Goal: Ask a question

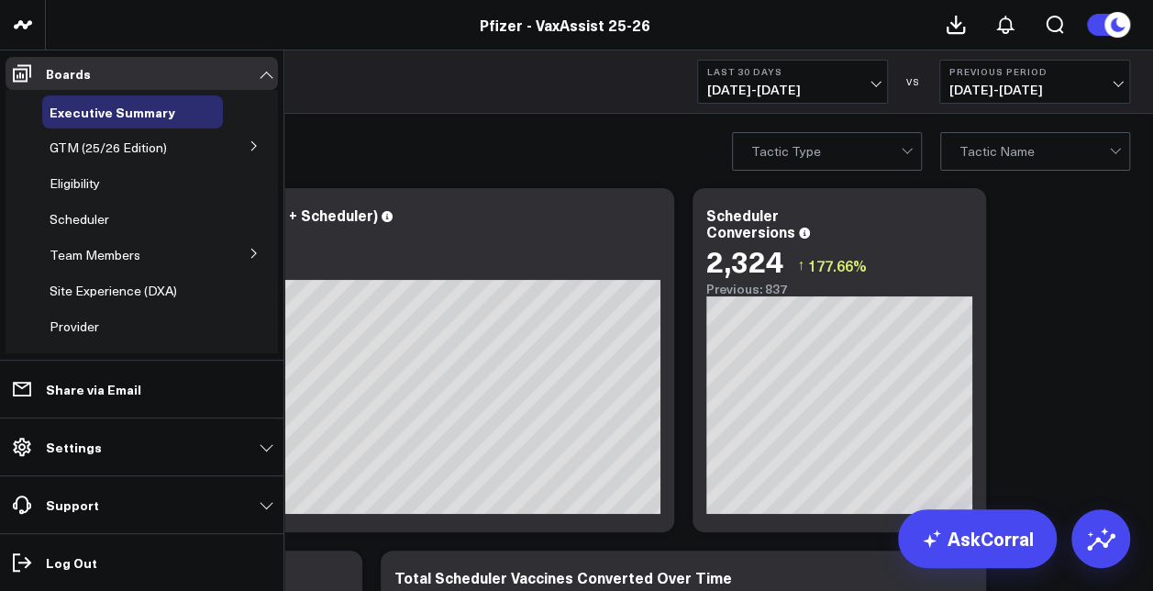
click at [251, 257] on icon at bounding box center [253, 253] width 5 height 9
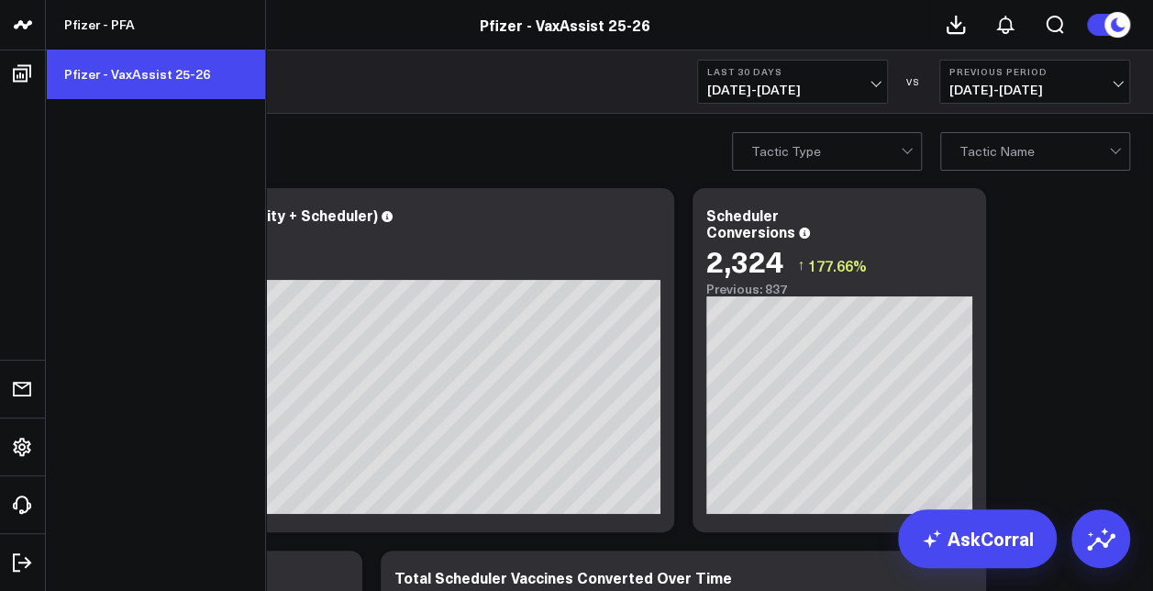
click at [114, 74] on link "Pfizer - VaxAssist 25-26" at bounding box center [155, 75] width 219 height 50
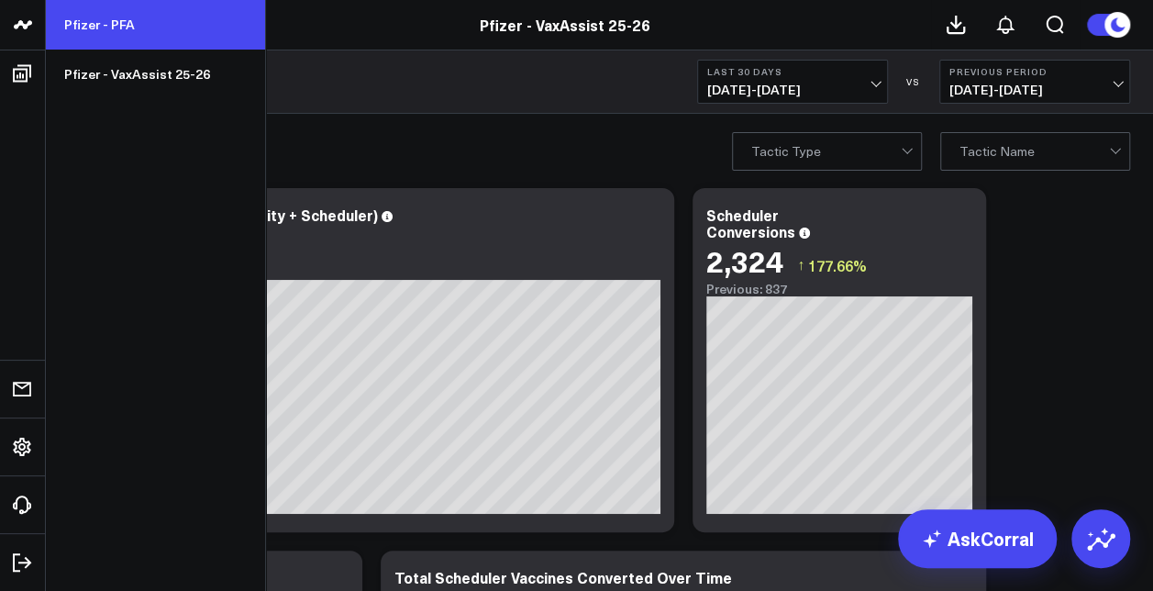
click at [99, 29] on link "Pfizer - PFA" at bounding box center [155, 25] width 219 height 50
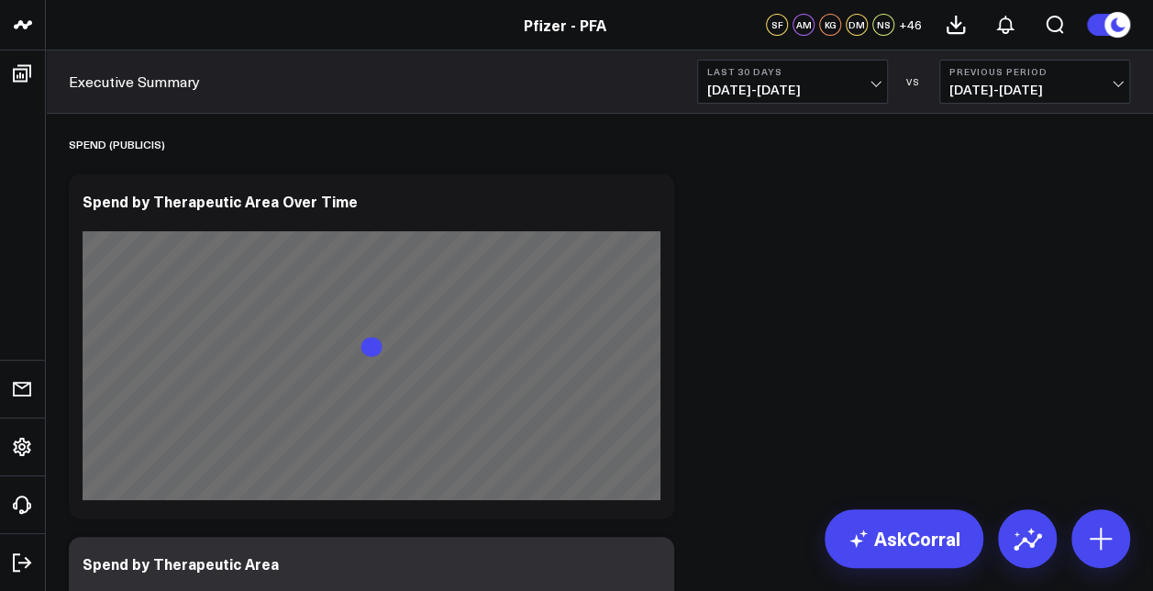
click at [848, 74] on b "Last 30 Days" at bounding box center [792, 71] width 171 height 11
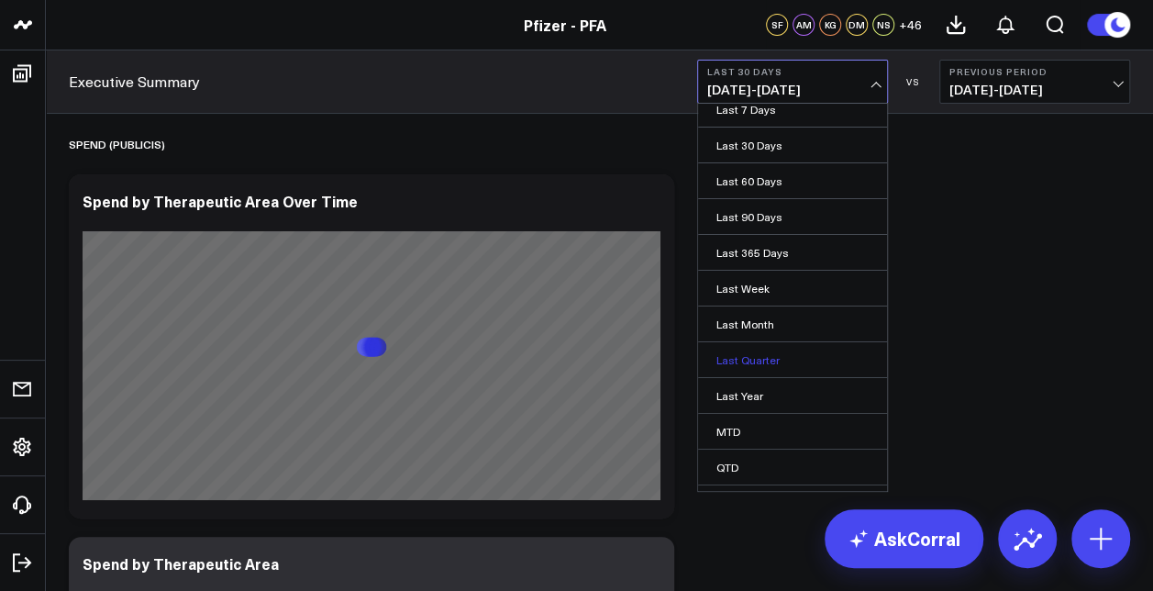
scroll to position [108, 0]
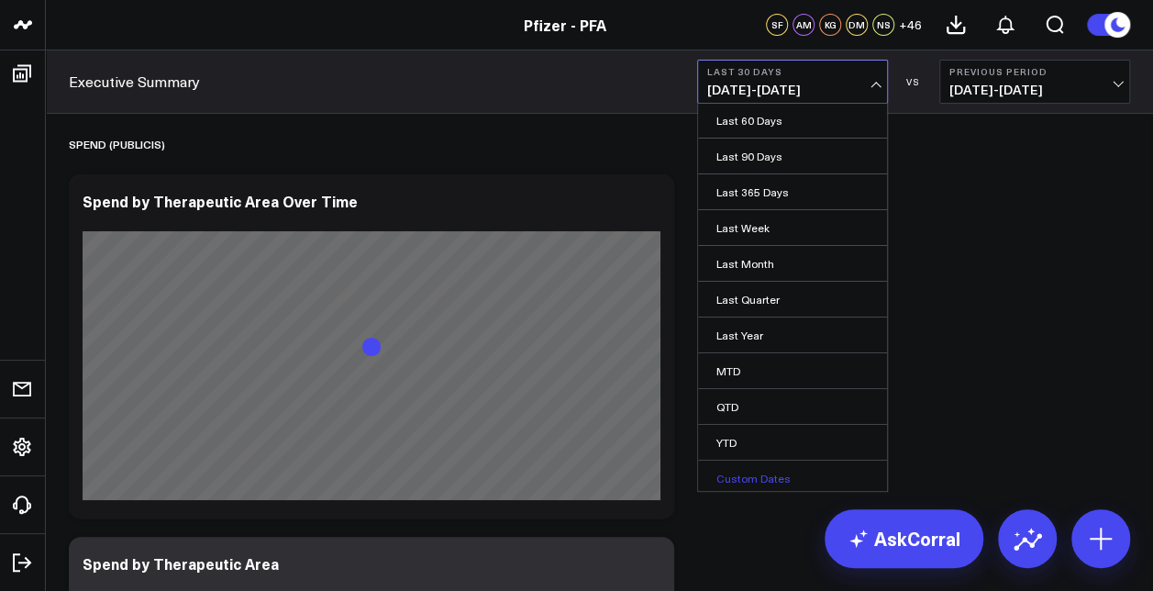
click at [757, 462] on link "Custom Dates" at bounding box center [792, 477] width 189 height 35
select select "7"
select select "2025"
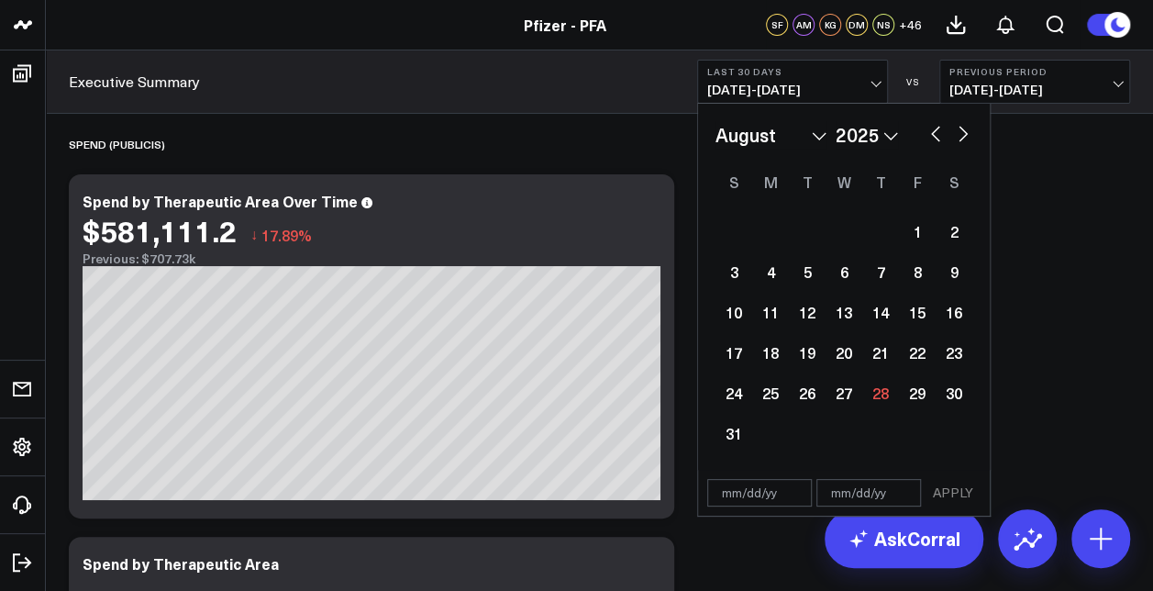
click at [790, 147] on select "January February March April May June July August September October November De…" at bounding box center [770, 135] width 111 height 28
select select "6"
select select "2025"
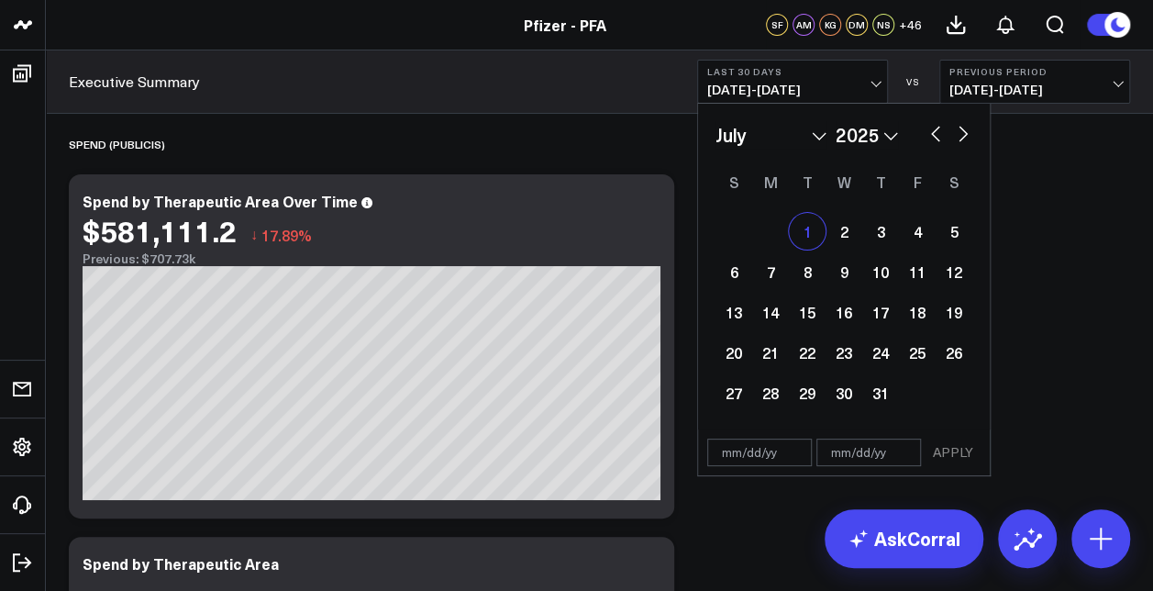
click at [805, 217] on div "1" at bounding box center [807, 231] width 37 height 37
type input "[DATE]"
select select "6"
select select "2025"
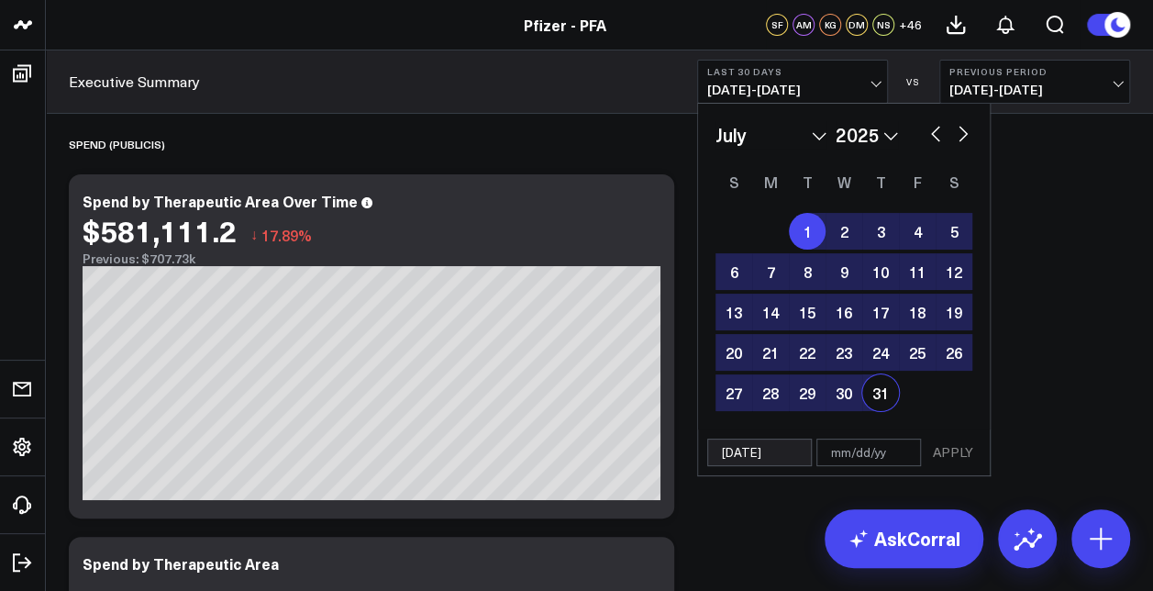
click at [877, 398] on div "31" at bounding box center [880, 392] width 37 height 37
type input "[DATE]"
select select "6"
select select "2025"
click at [959, 455] on button "APPLY" at bounding box center [952, 452] width 55 height 28
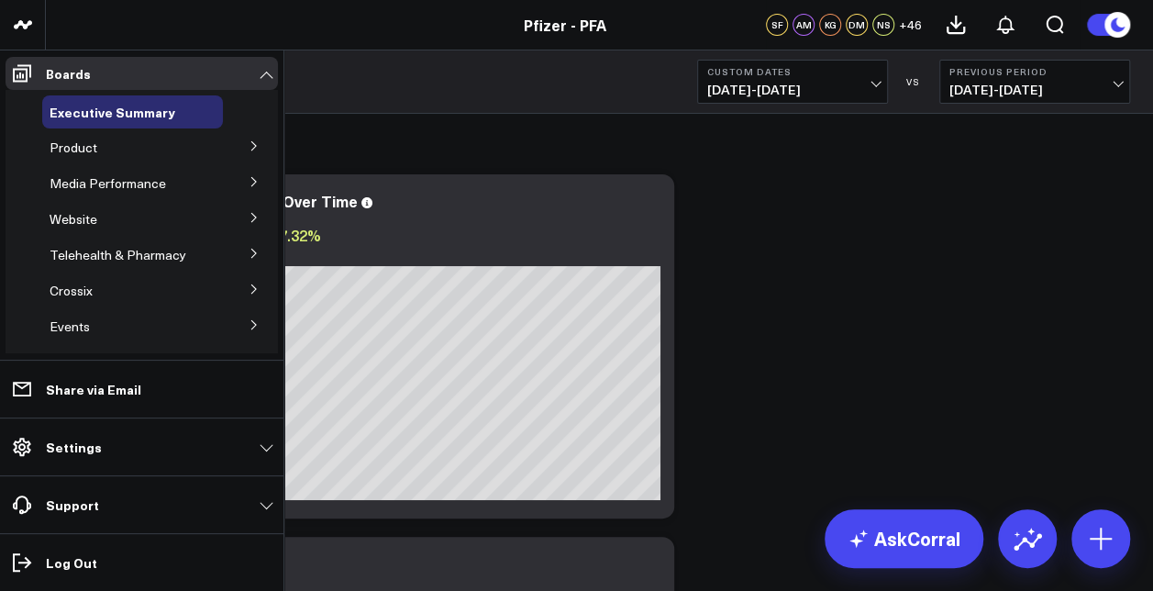
click at [251, 213] on button at bounding box center [254, 217] width 48 height 28
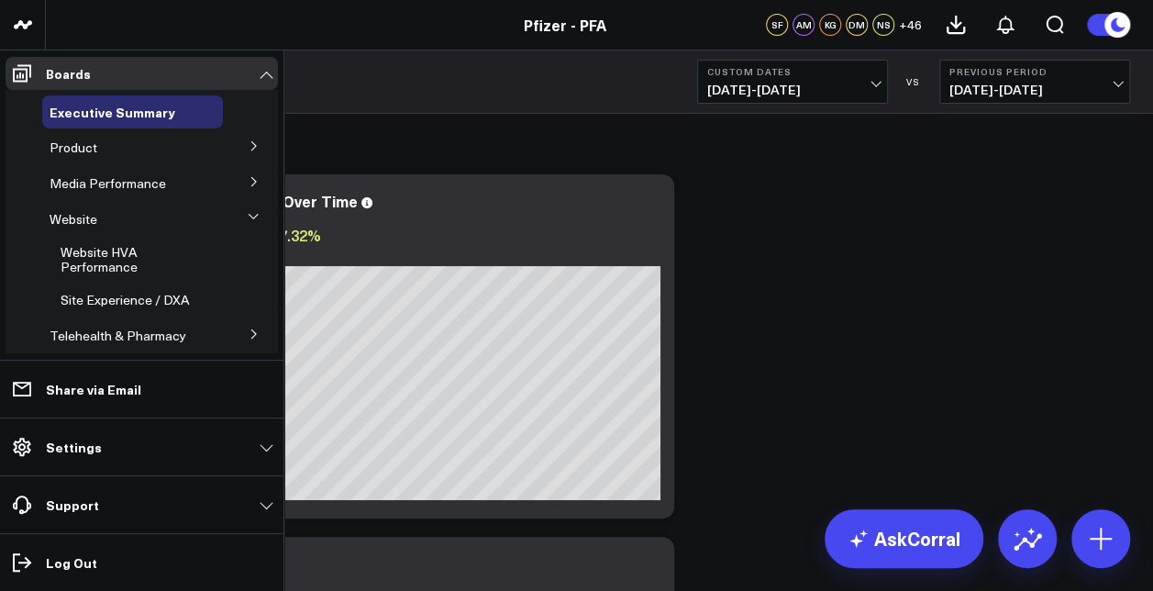
click at [249, 149] on icon at bounding box center [254, 145] width 11 height 11
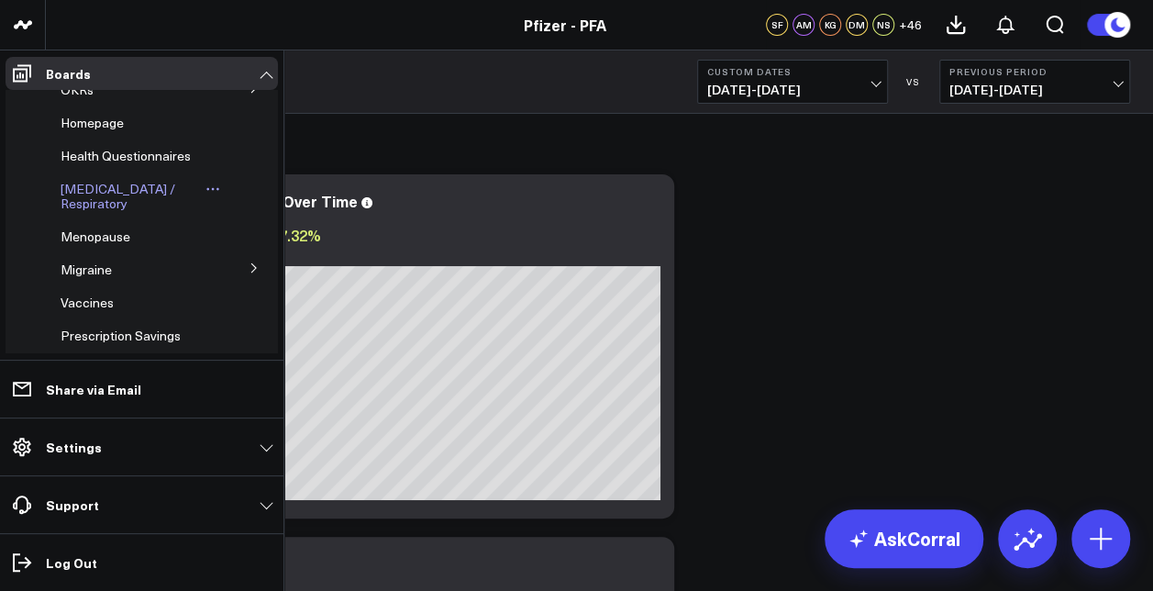
scroll to position [183, 0]
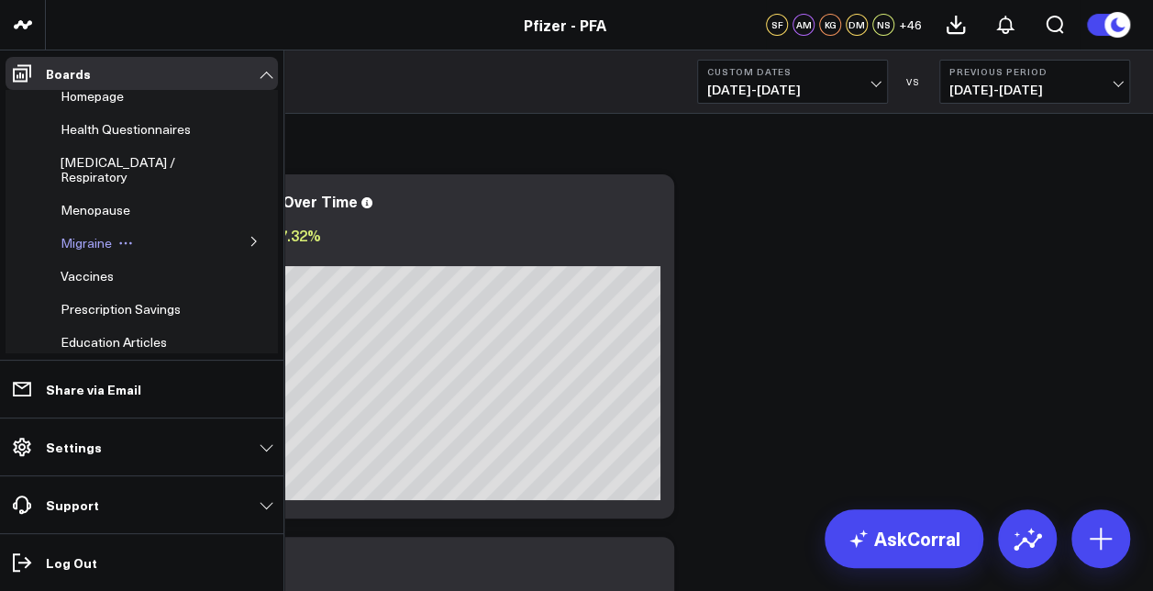
click at [81, 251] on span "Migraine" at bounding box center [86, 242] width 51 height 17
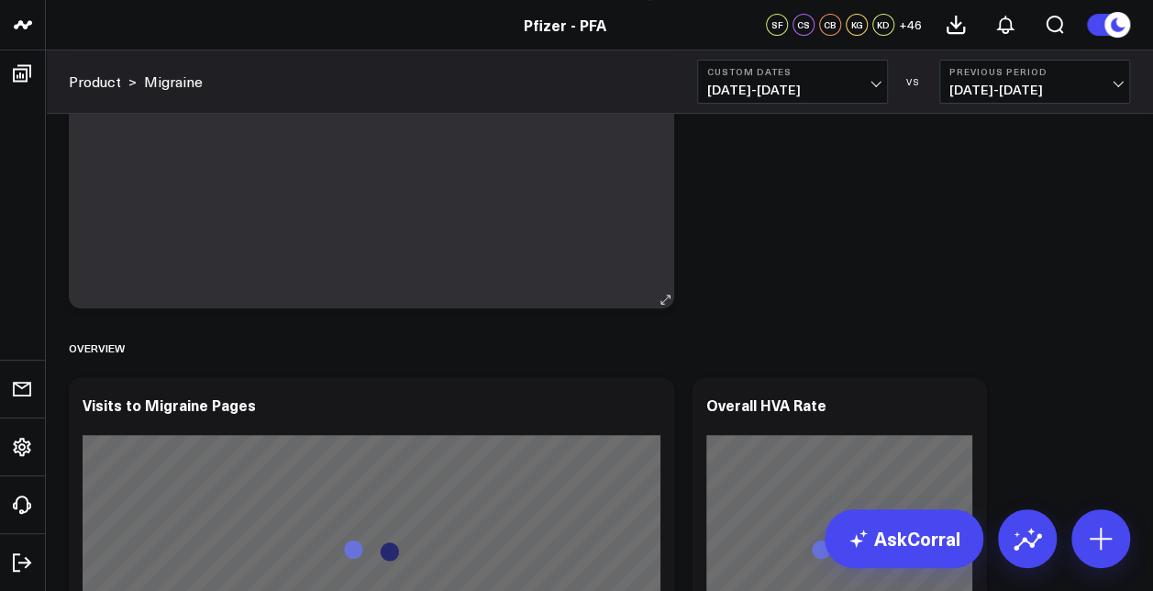
scroll to position [275, 0]
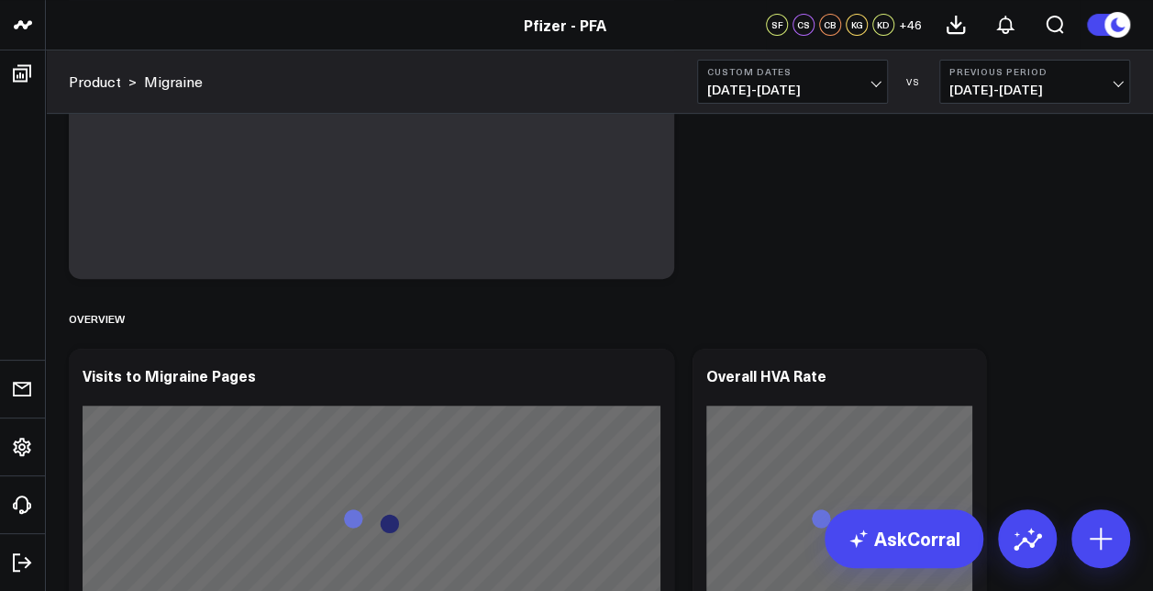
click at [1013, 85] on span "[DATE] - [DATE]" at bounding box center [1034, 90] width 171 height 15
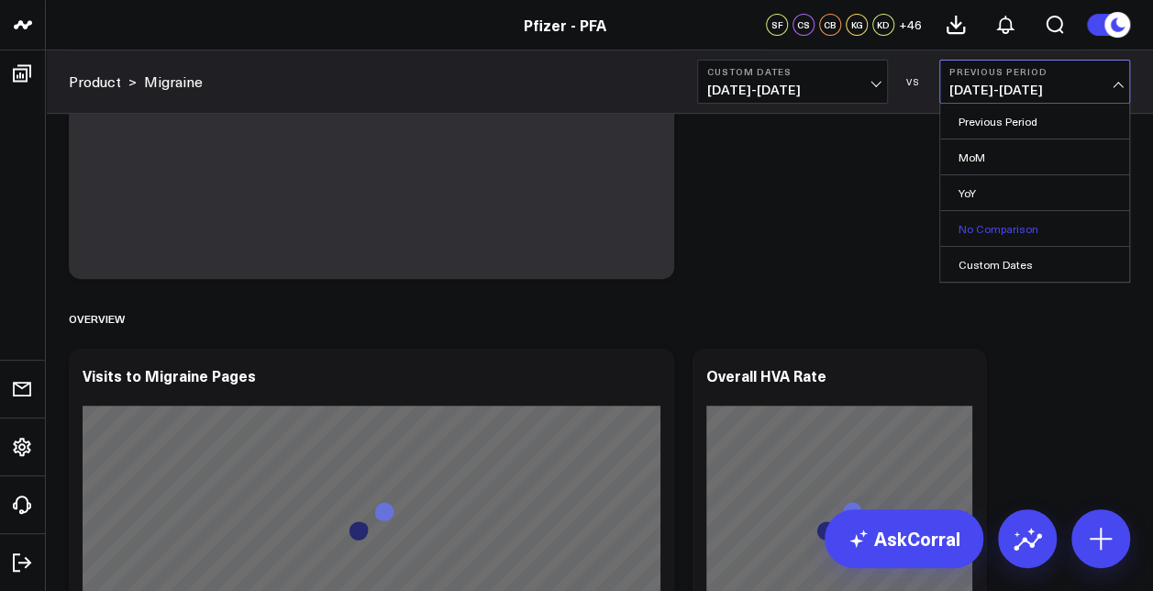
click at [989, 220] on link "No Comparison" at bounding box center [1034, 228] width 189 height 35
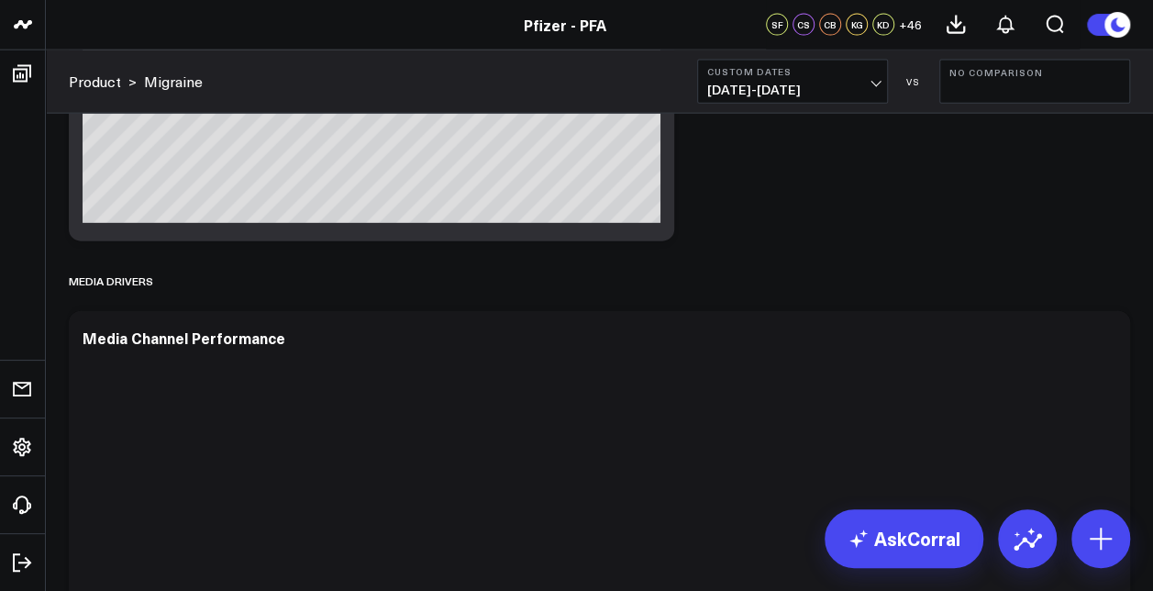
scroll to position [12107, 0]
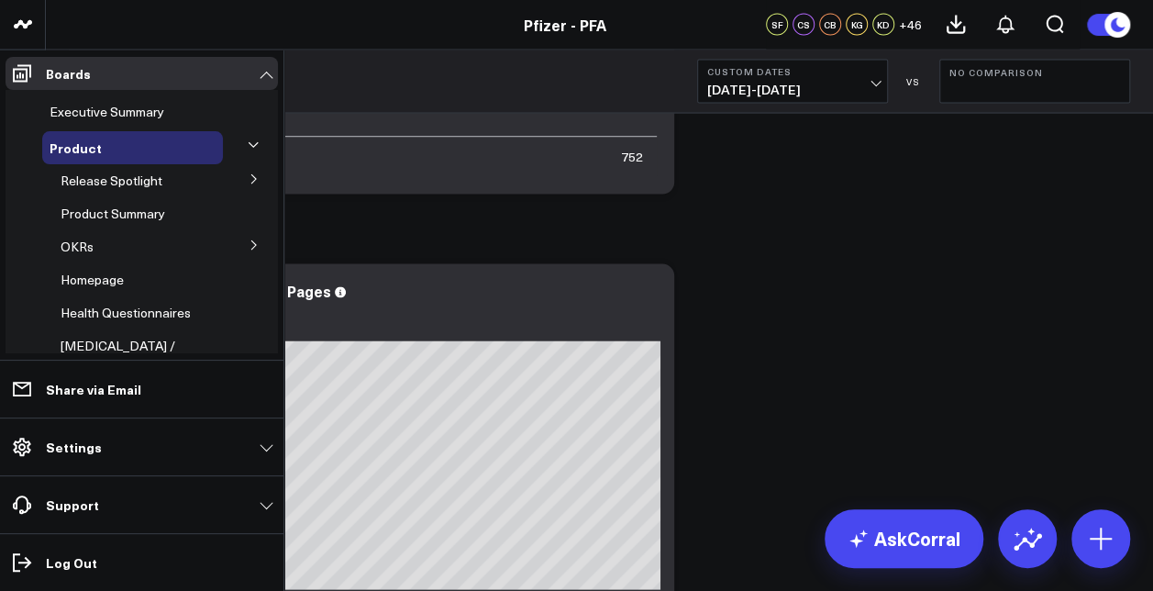
click at [240, 146] on button at bounding box center [254, 145] width 28 height 48
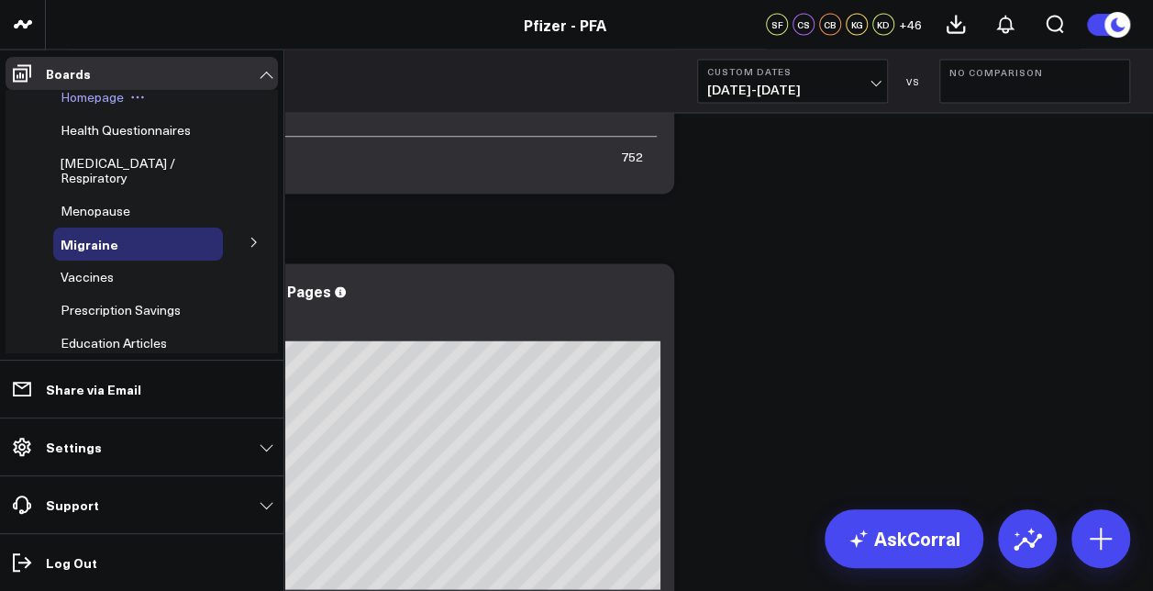
scroll to position [183, 0]
click at [249, 247] on icon at bounding box center [254, 241] width 11 height 11
click at [92, 284] on span "mTOQ" at bounding box center [91, 275] width 39 height 17
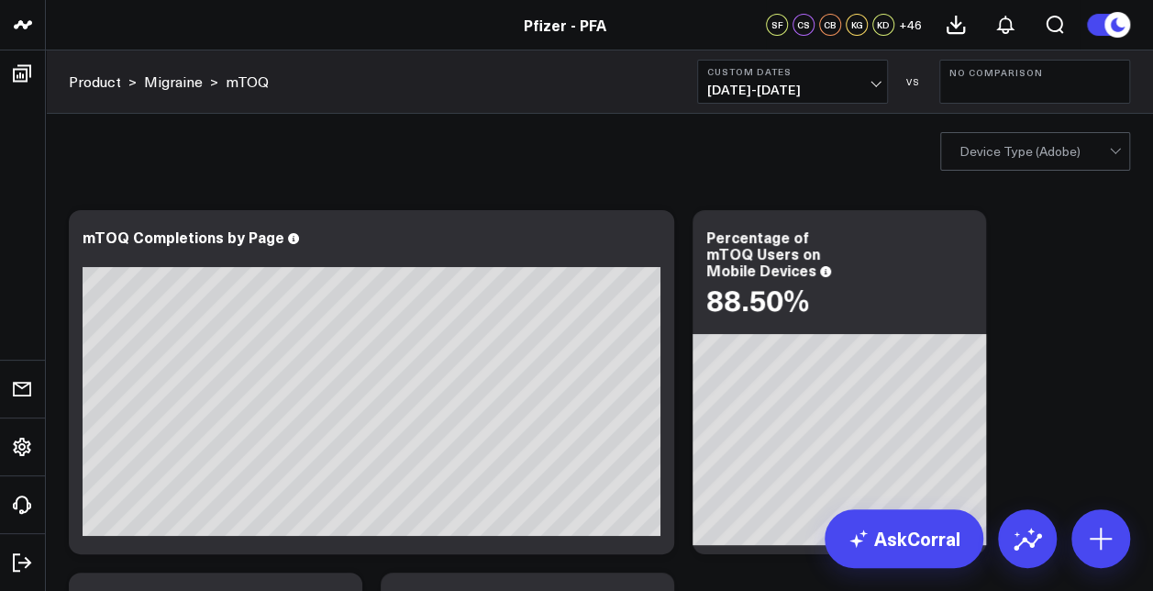
scroll to position [275, 0]
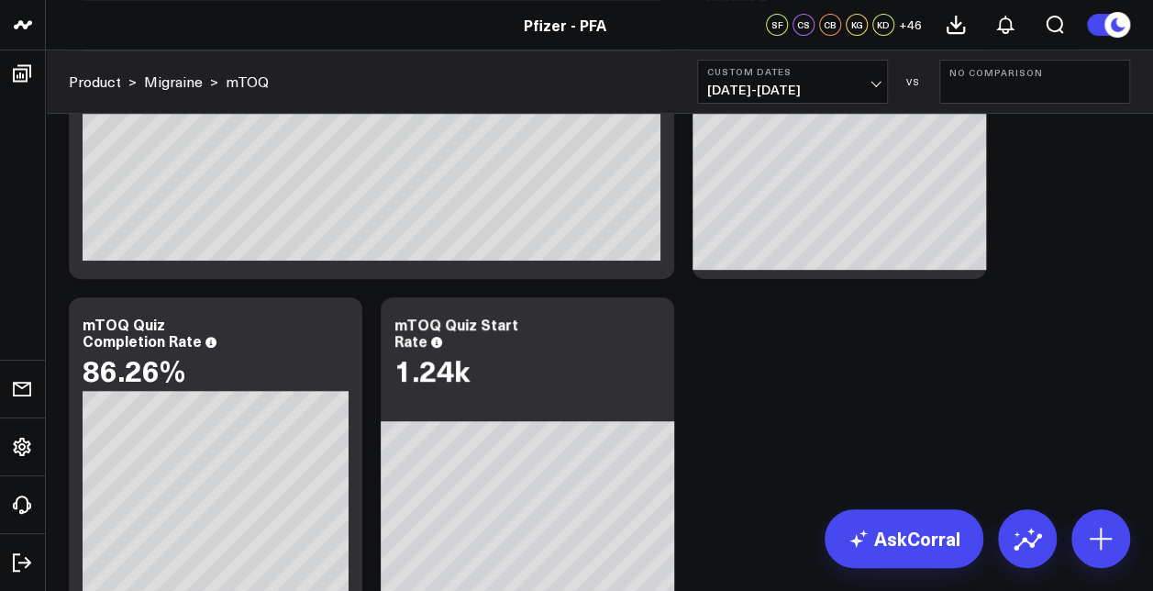
click at [837, 72] on b "Custom Dates" at bounding box center [792, 71] width 171 height 11
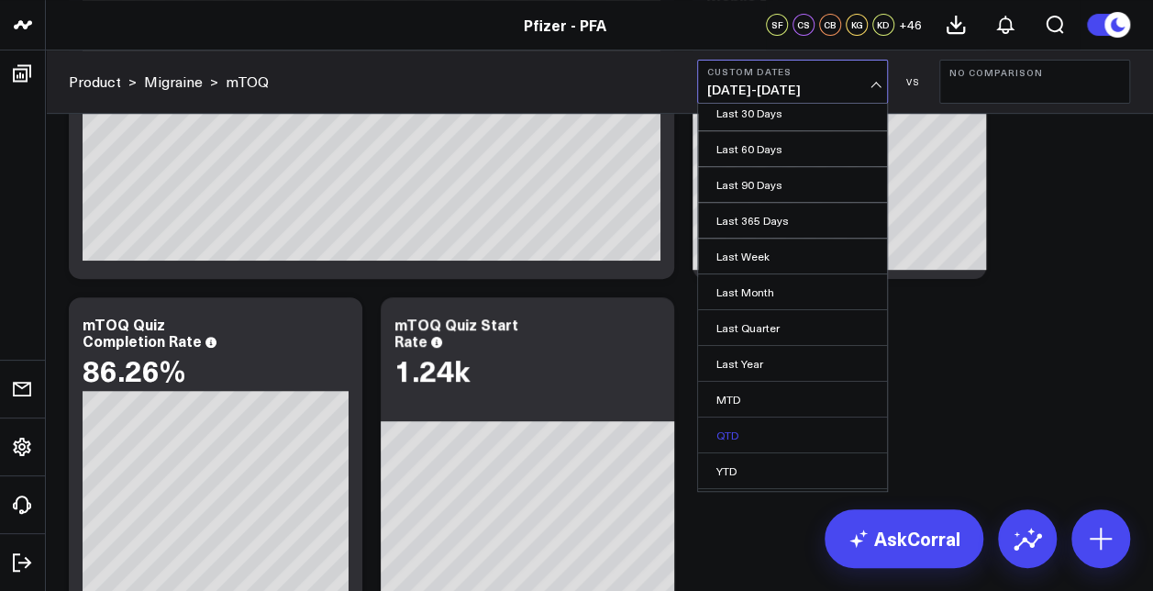
scroll to position [108, 0]
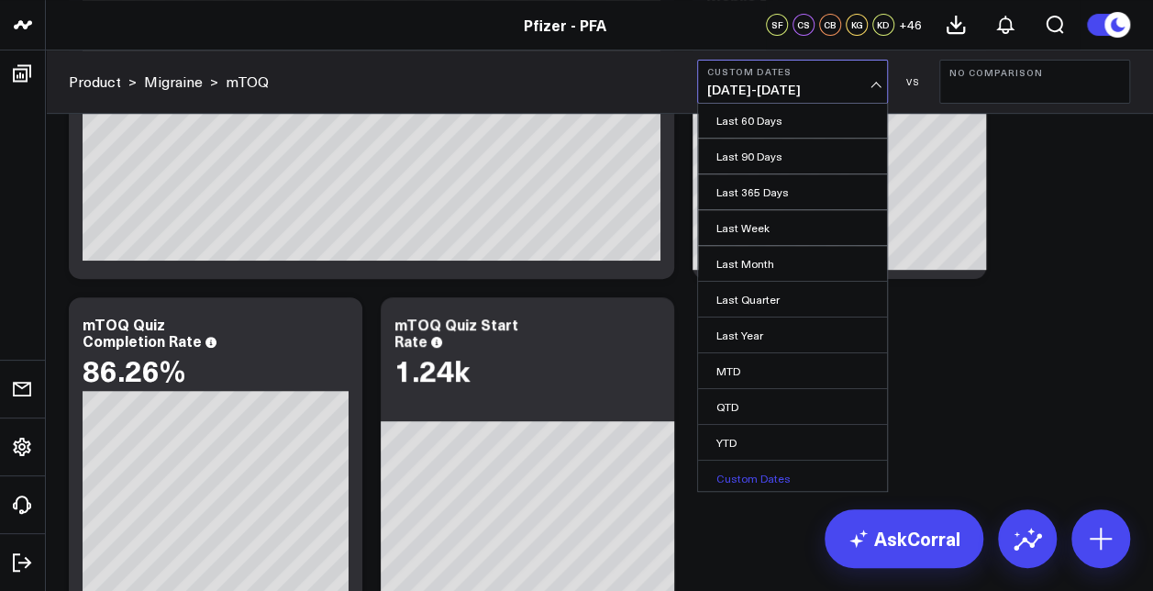
click at [776, 475] on link "Custom Dates" at bounding box center [792, 477] width 189 height 35
select select "7"
select select "2025"
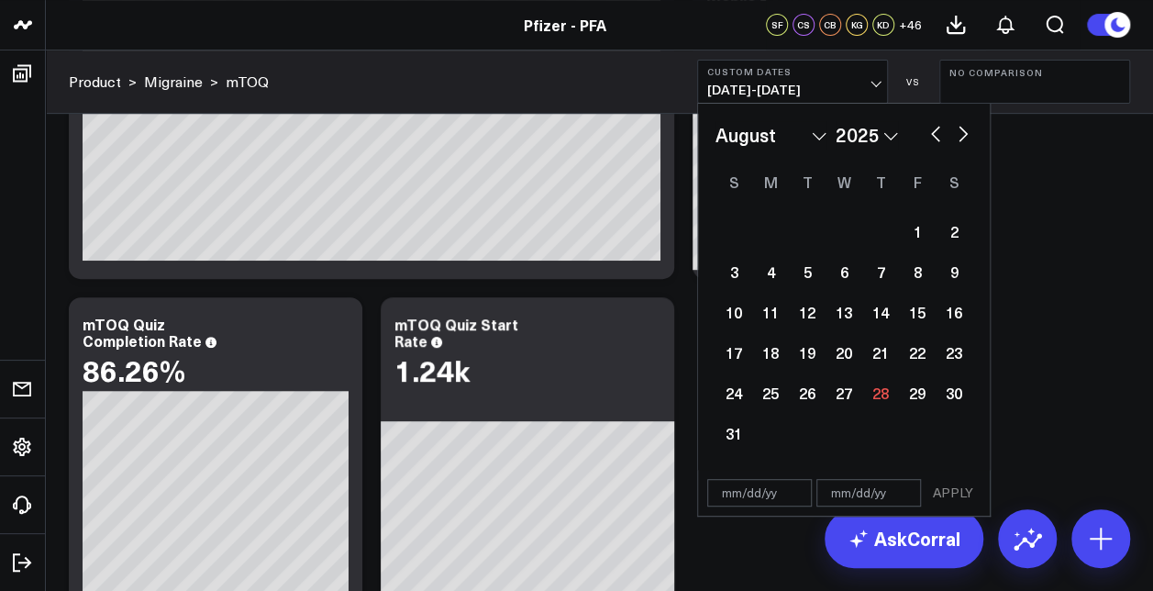
click at [769, 140] on select "January February March April May June July August September October November De…" at bounding box center [770, 135] width 111 height 28
select select "1"
select select "2025"
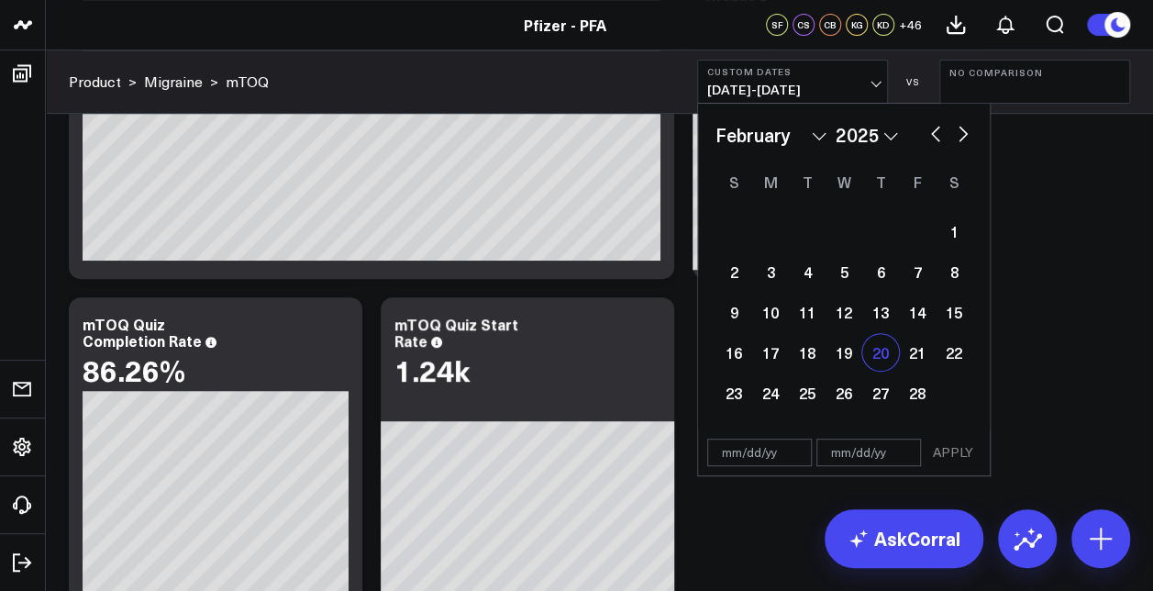
click at [870, 354] on div "20" at bounding box center [880, 352] width 37 height 37
select select "1"
select select "2025"
type input "[DATE]"
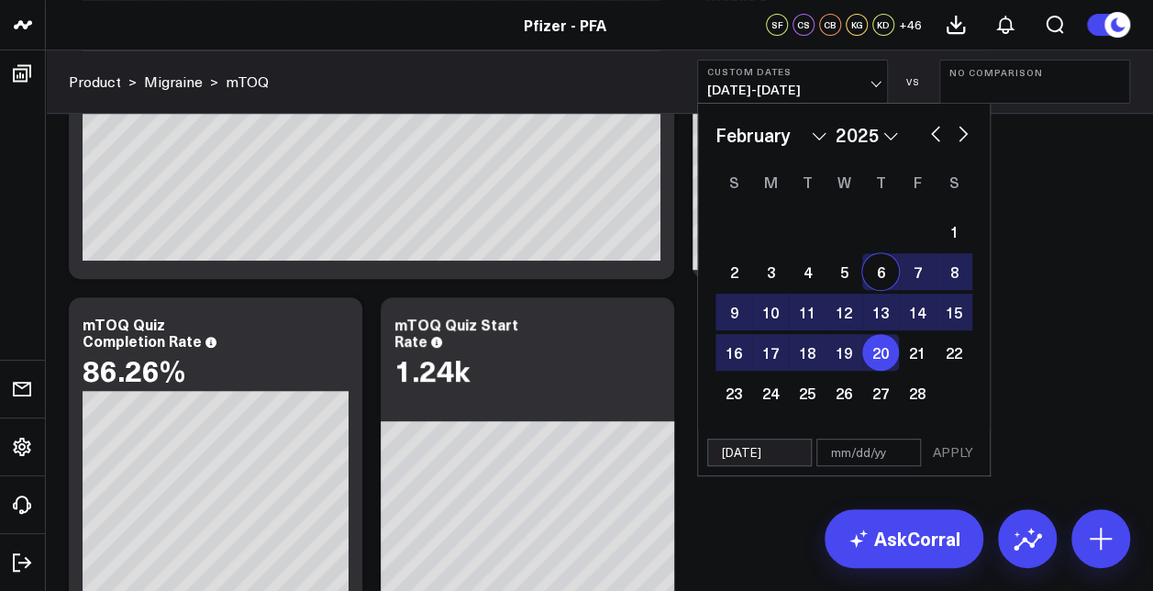
click at [954, 133] on button "button" at bounding box center [963, 132] width 18 height 22
select select "2"
select select "2025"
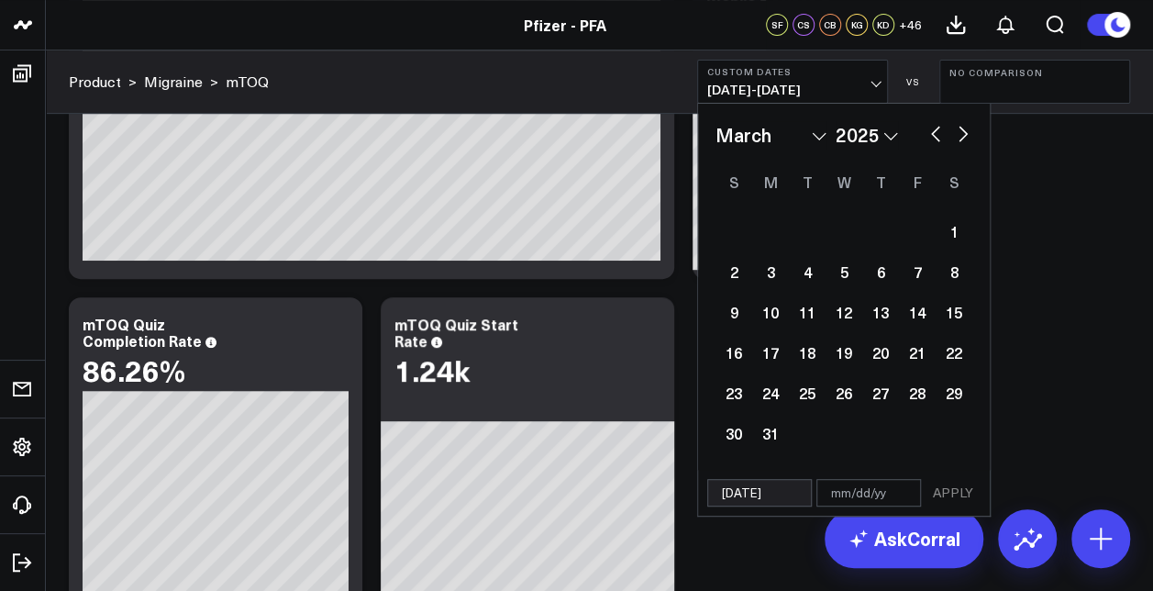
click at [954, 133] on button "button" at bounding box center [963, 132] width 18 height 22
select select "3"
select select "2025"
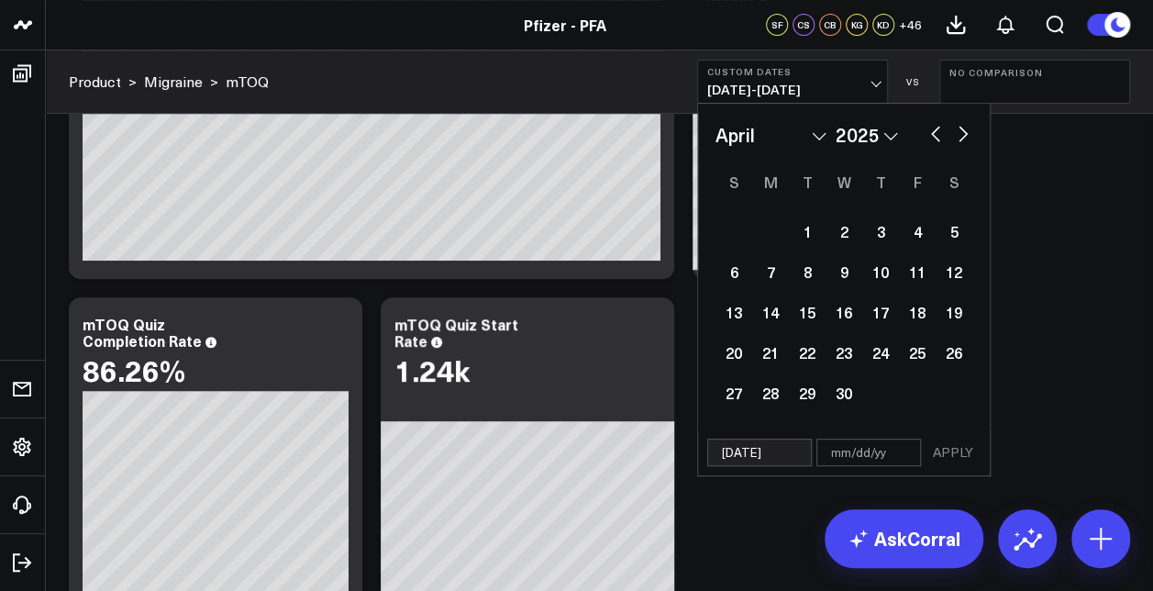
click at [954, 133] on button "button" at bounding box center [963, 132] width 18 height 22
select select "4"
select select "2025"
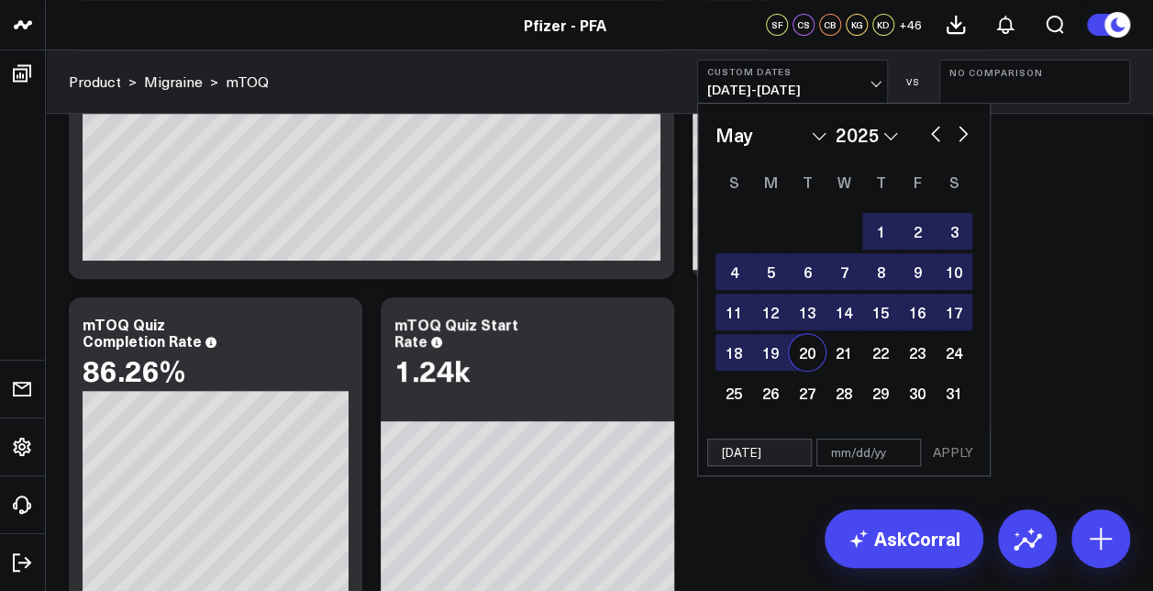
click at [805, 359] on div "20" at bounding box center [807, 352] width 37 height 37
type input "[DATE]"
select select "4"
select select "2025"
click at [951, 457] on button "APPLY" at bounding box center [952, 452] width 55 height 28
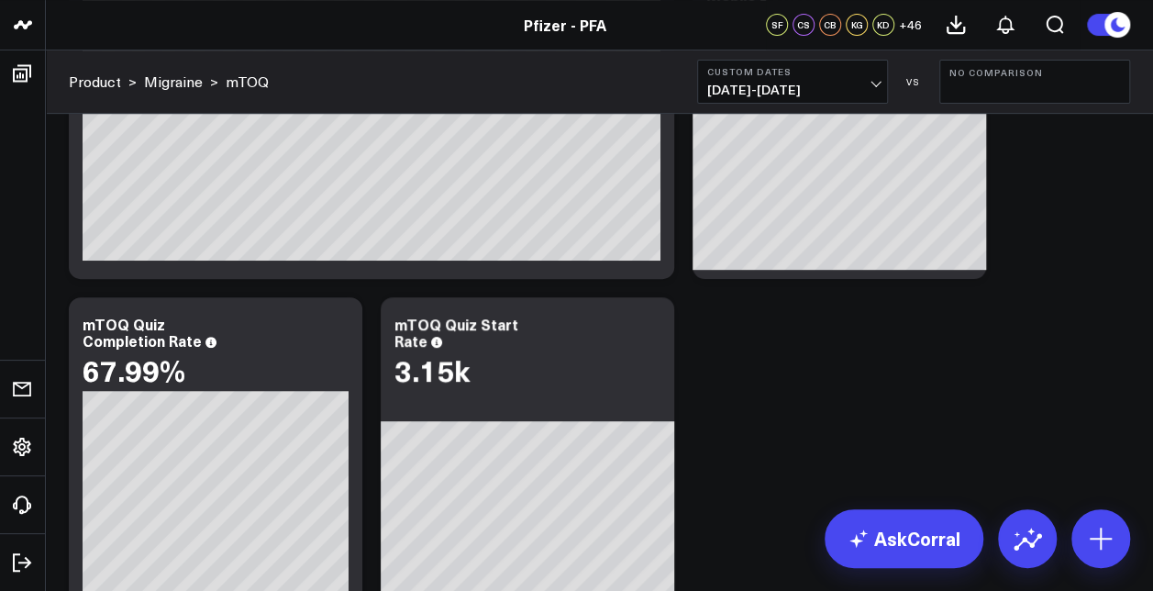
click at [853, 86] on span "[DATE] - [DATE]" at bounding box center [792, 90] width 171 height 15
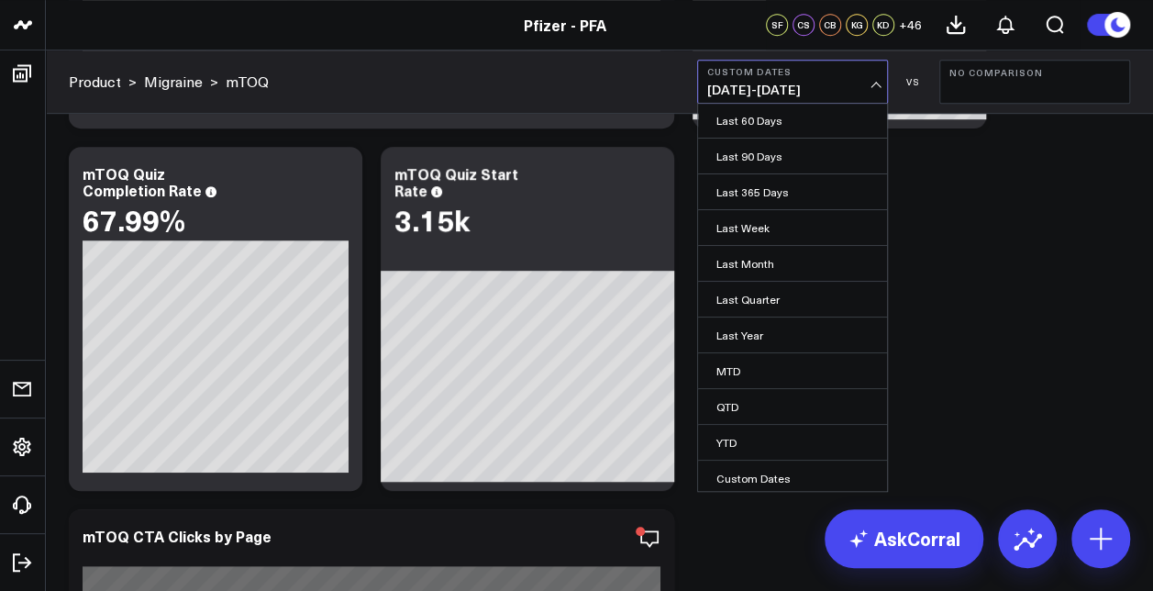
scroll to position [459, 0]
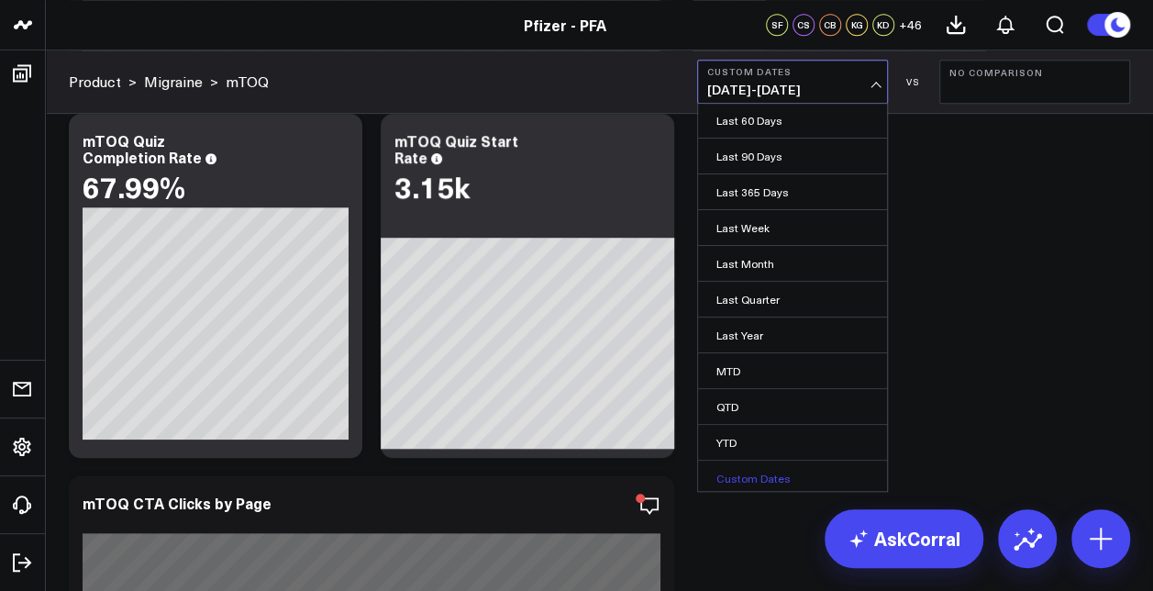
click at [761, 476] on link "Custom Dates" at bounding box center [792, 477] width 189 height 35
select select "7"
select select "2025"
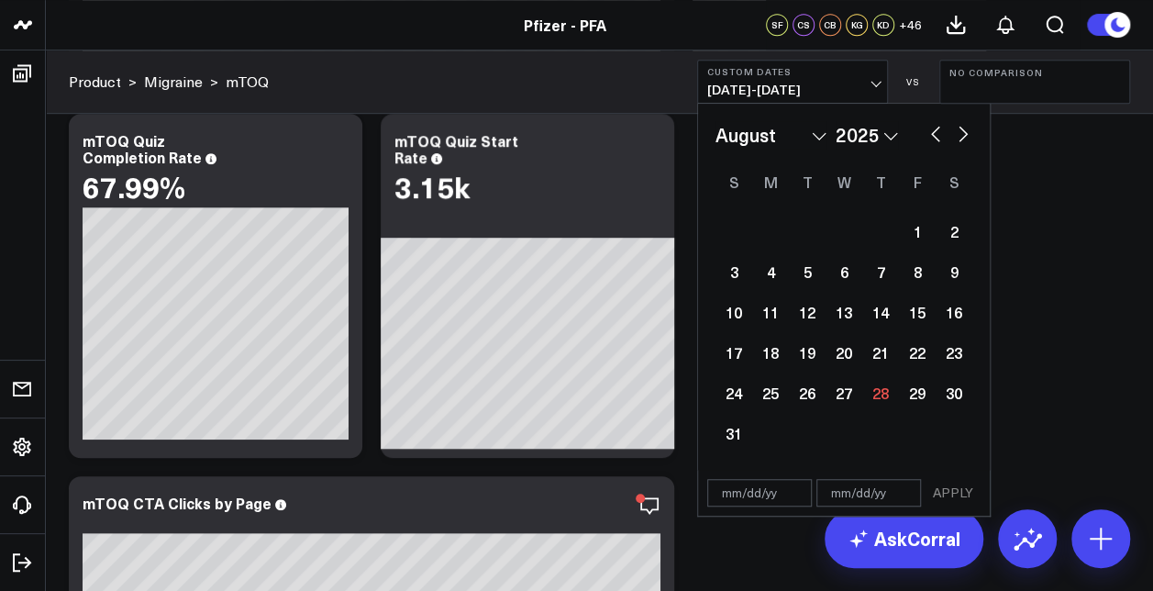
click at [799, 137] on select "January February March April May June July August September October November De…" at bounding box center [770, 135] width 111 height 28
select select "6"
select select "2025"
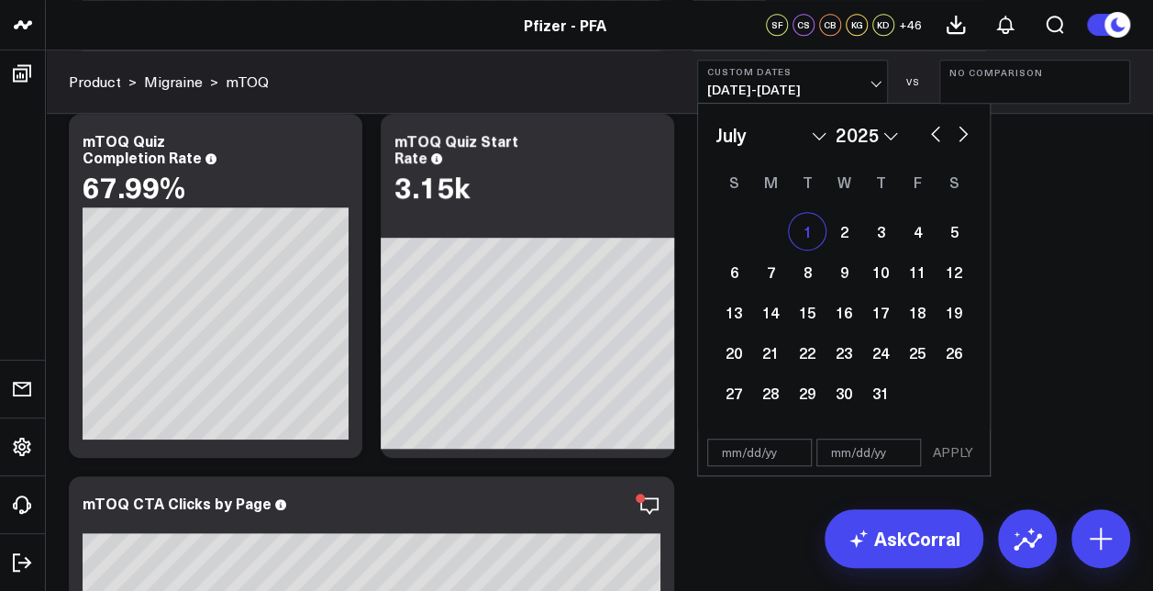
click at [808, 232] on div "1" at bounding box center [807, 231] width 37 height 37
type input "[DATE]"
select select "6"
select select "2025"
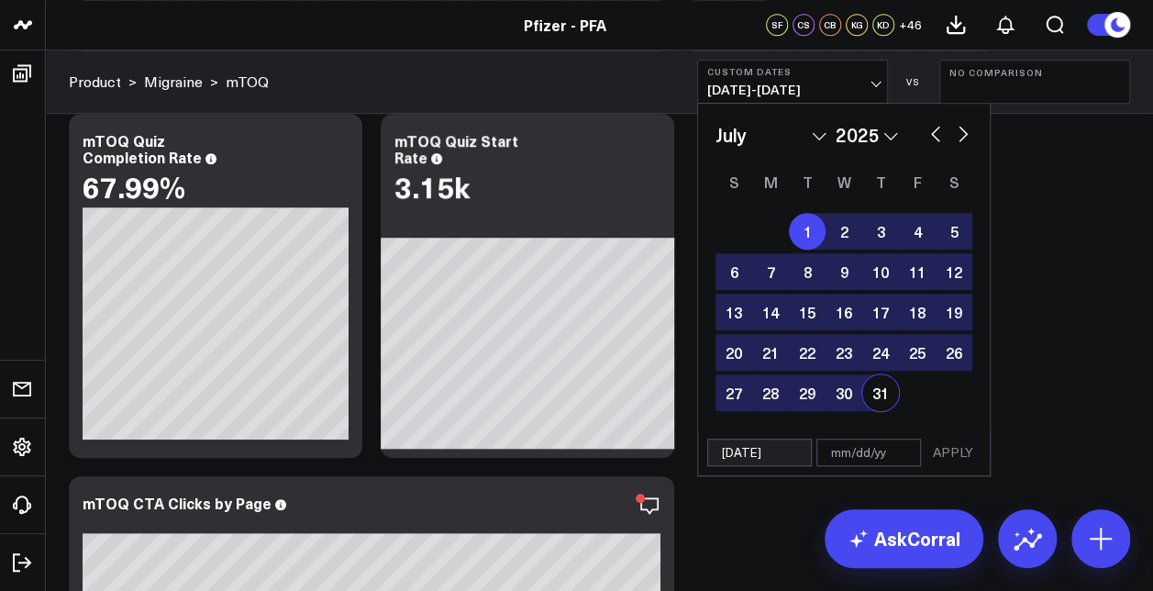
click at [881, 389] on div "31" at bounding box center [880, 392] width 37 height 37
select select "6"
select select "2025"
type input "[DATE]"
click at [959, 459] on button "APPLY" at bounding box center [952, 452] width 55 height 28
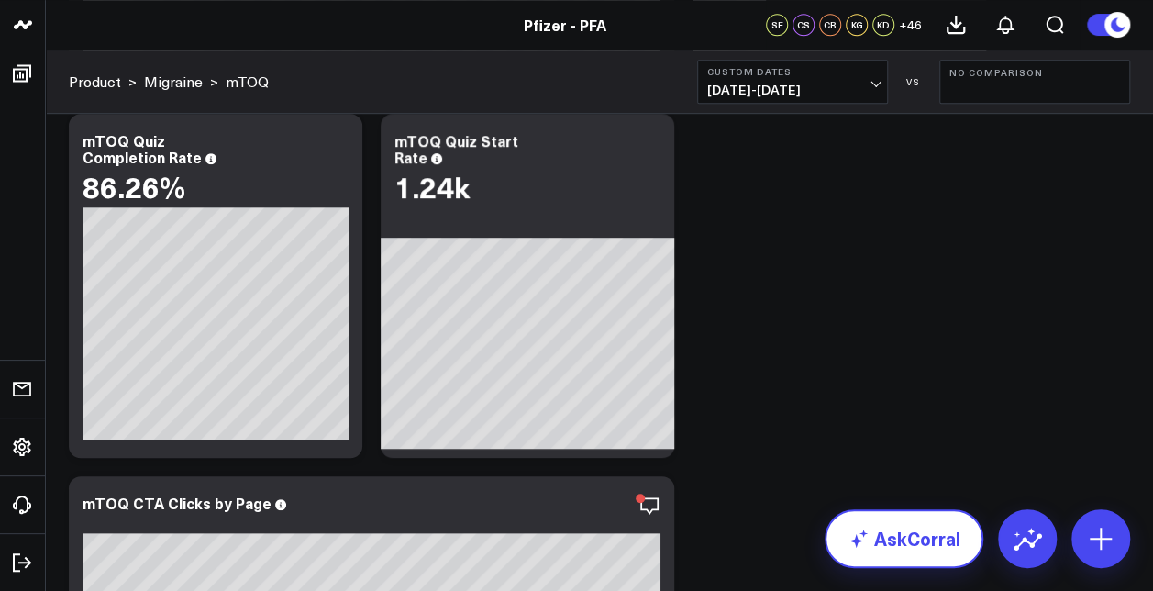
click at [930, 543] on link "AskCorral" at bounding box center [904, 538] width 159 height 59
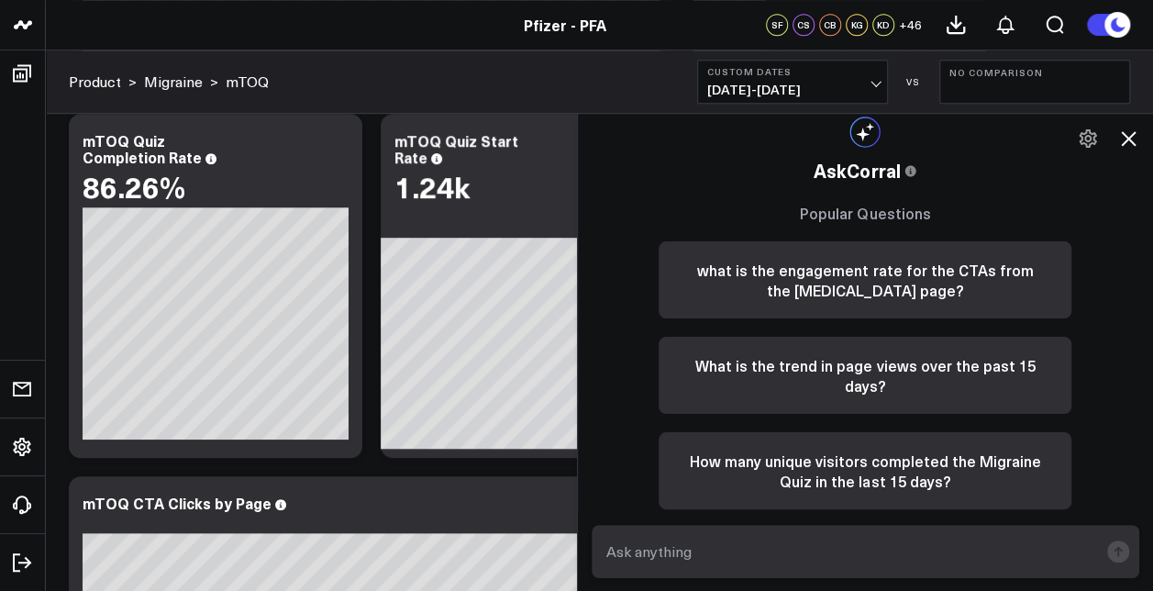
click at [1125, 136] on icon at bounding box center [1128, 138] width 15 height 15
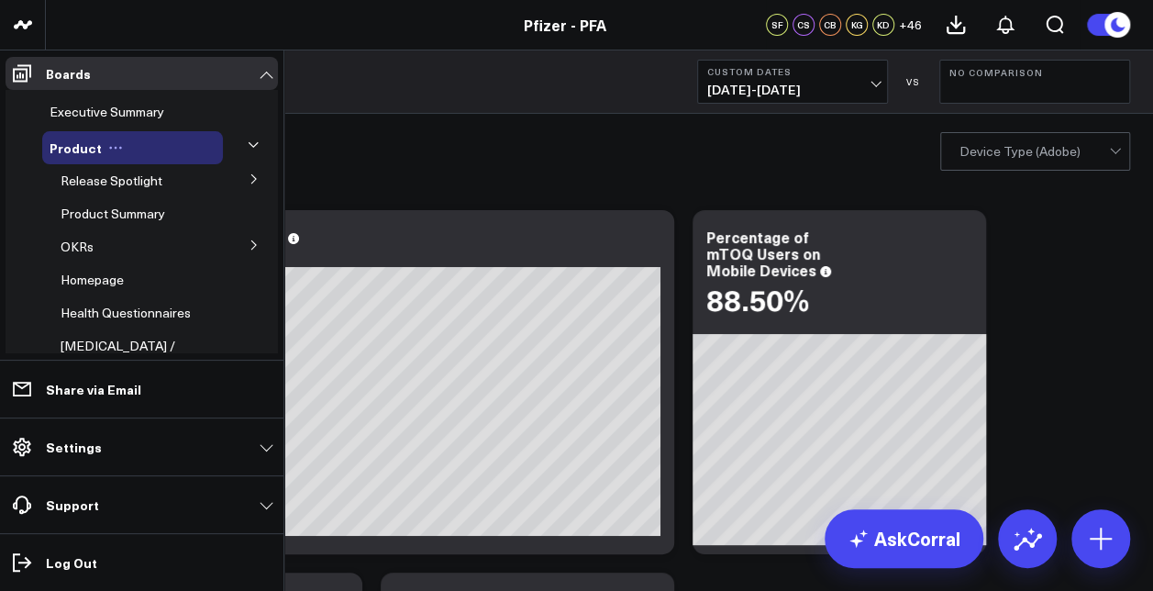
click at [120, 149] on button at bounding box center [116, 147] width 28 height 15
click at [145, 142] on div "Product Edit Name Delete Board" at bounding box center [132, 147] width 181 height 33
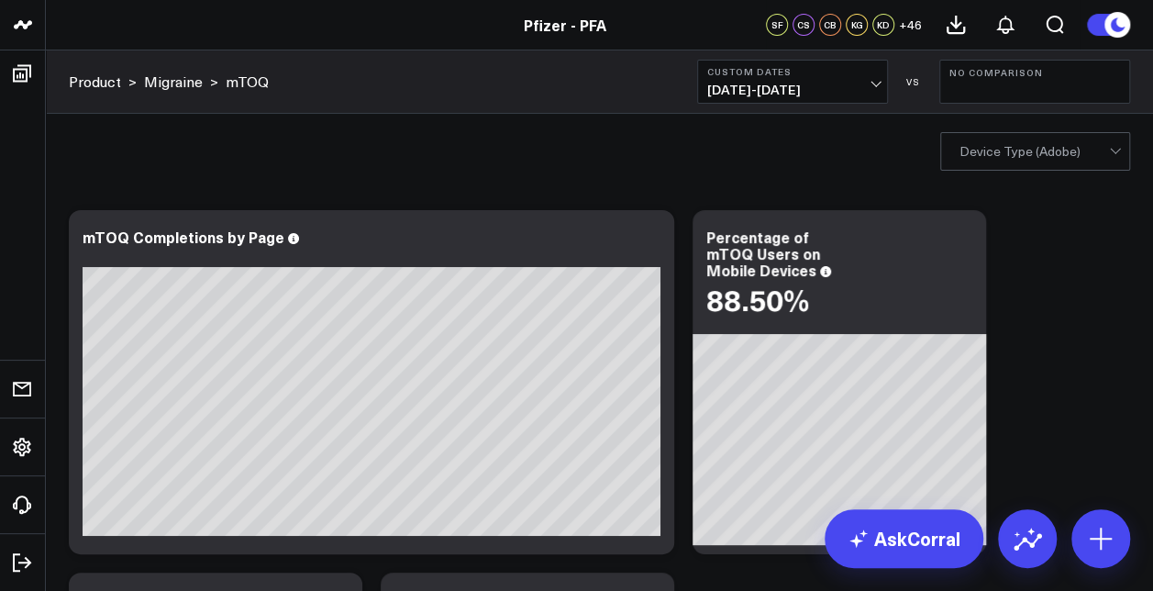
click at [475, 174] on div "Device Type (Adobe)" at bounding box center [599, 150] width 1107 height 73
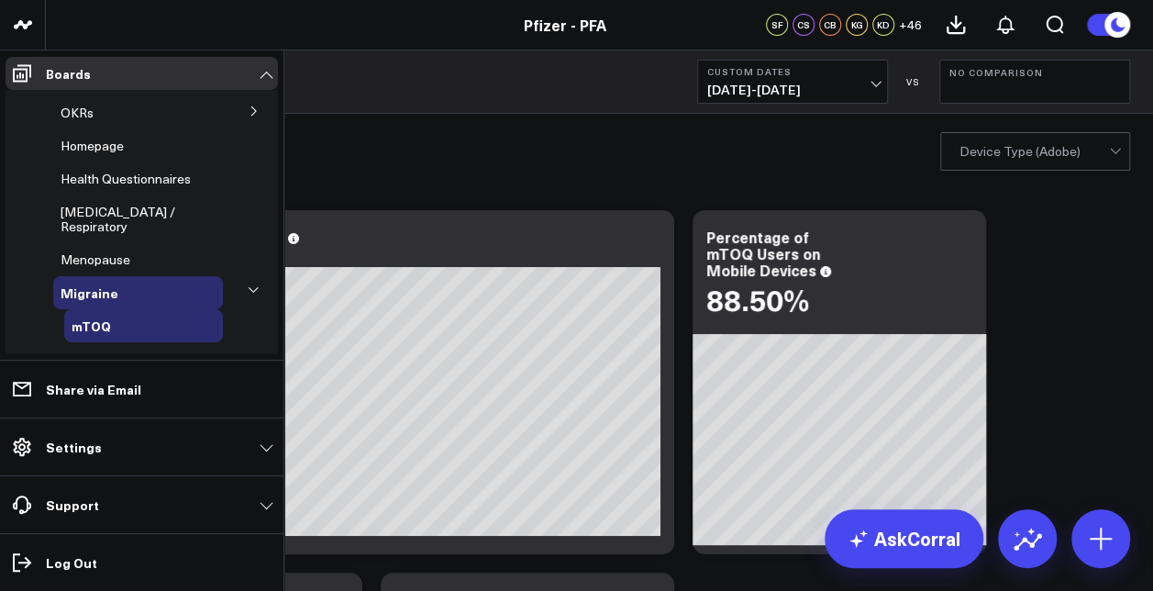
scroll to position [183, 0]
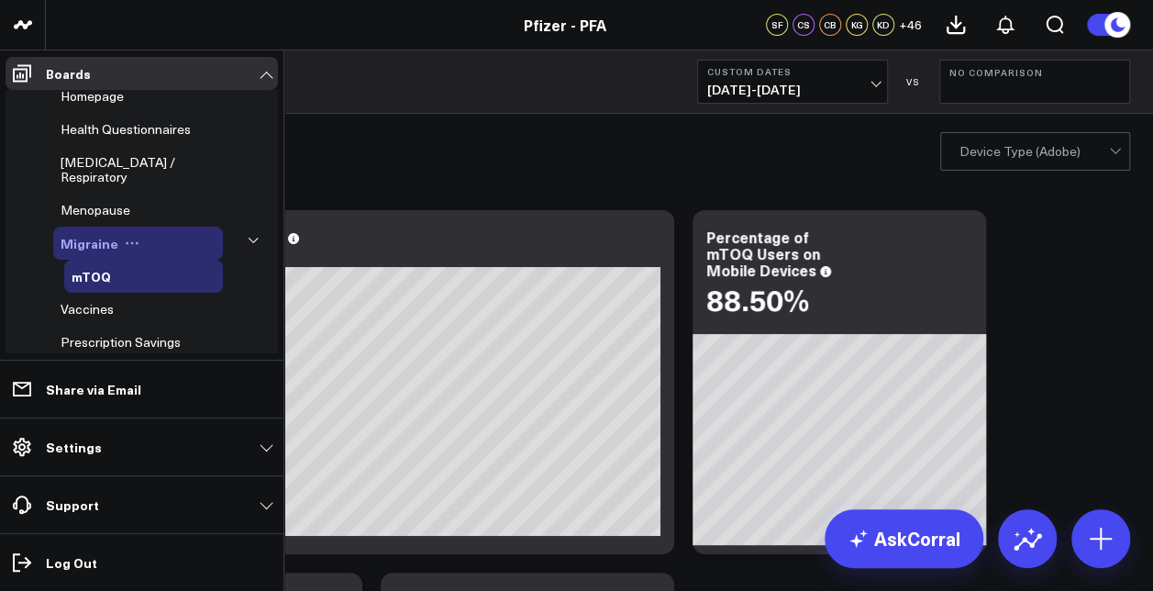
click at [92, 252] on span "Migraine" at bounding box center [90, 243] width 58 height 18
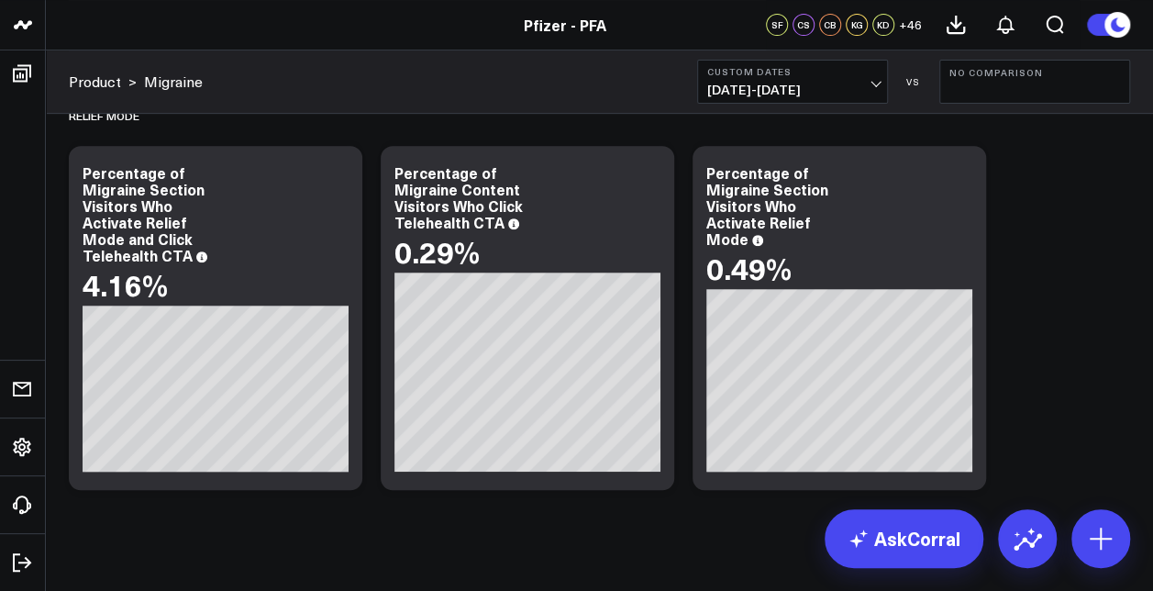
scroll to position [14158, 0]
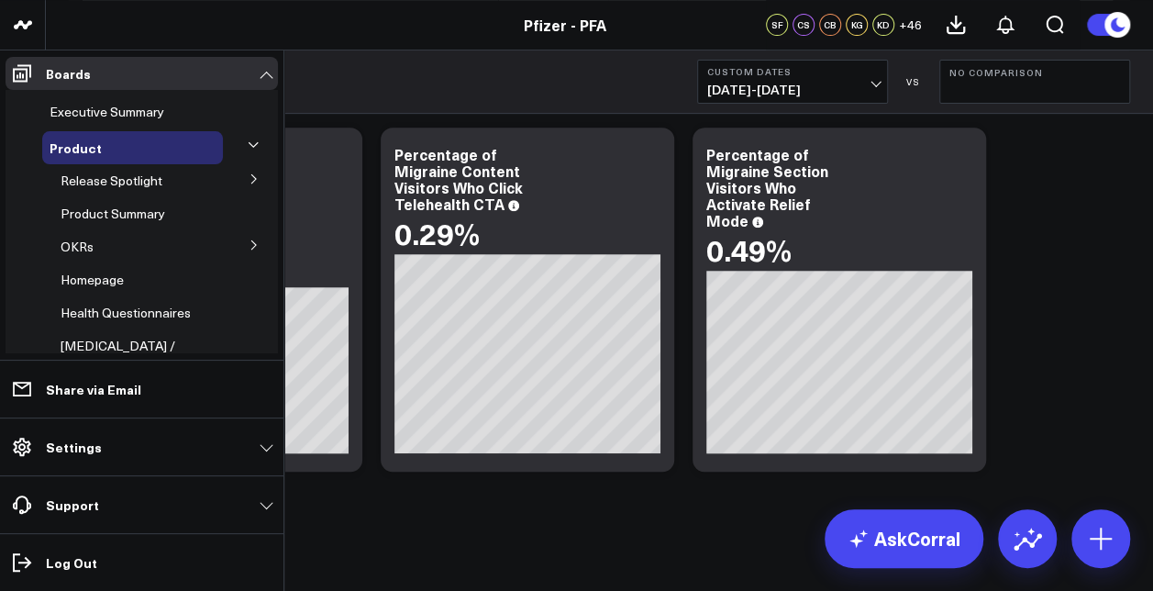
click at [248, 147] on icon at bounding box center [253, 144] width 11 height 11
click at [249, 183] on icon at bounding box center [254, 178] width 11 height 11
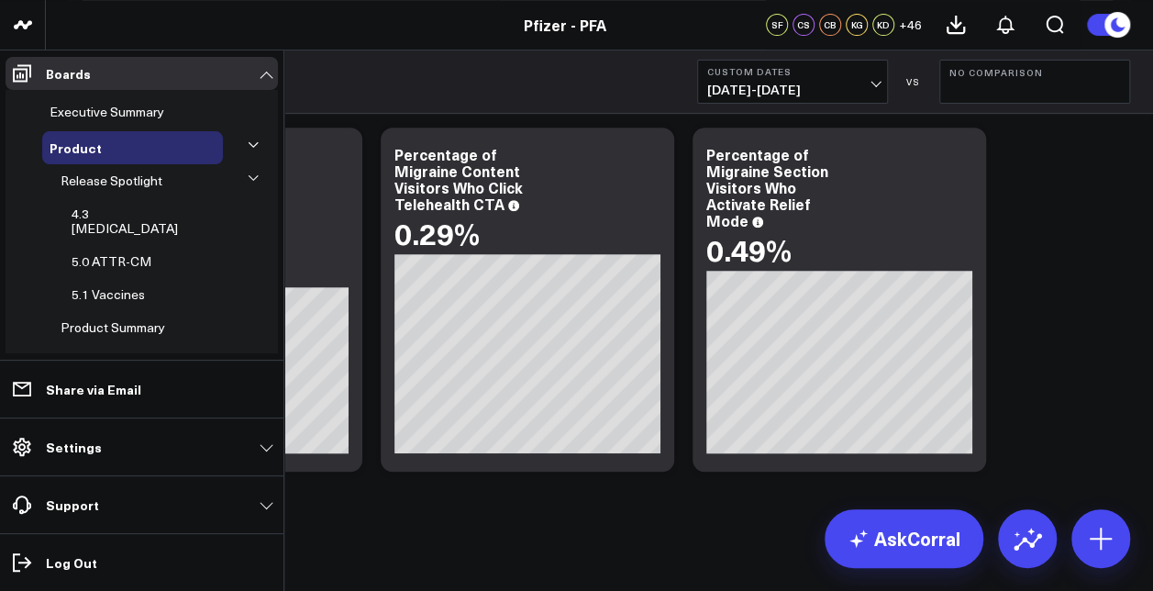
click at [248, 180] on icon at bounding box center [253, 177] width 11 height 11
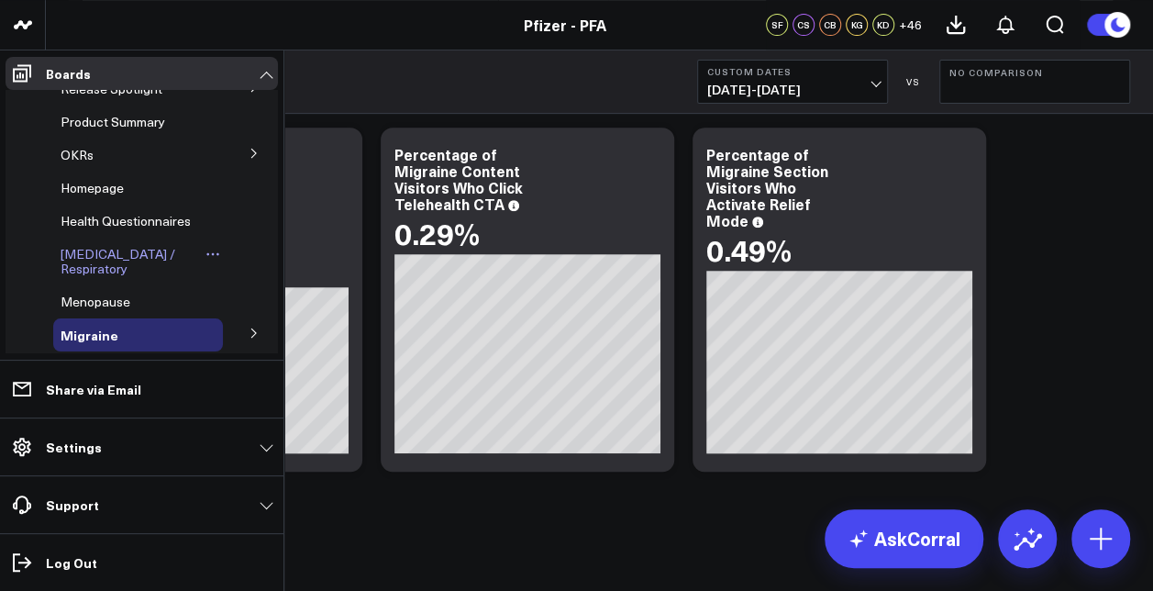
scroll to position [183, 0]
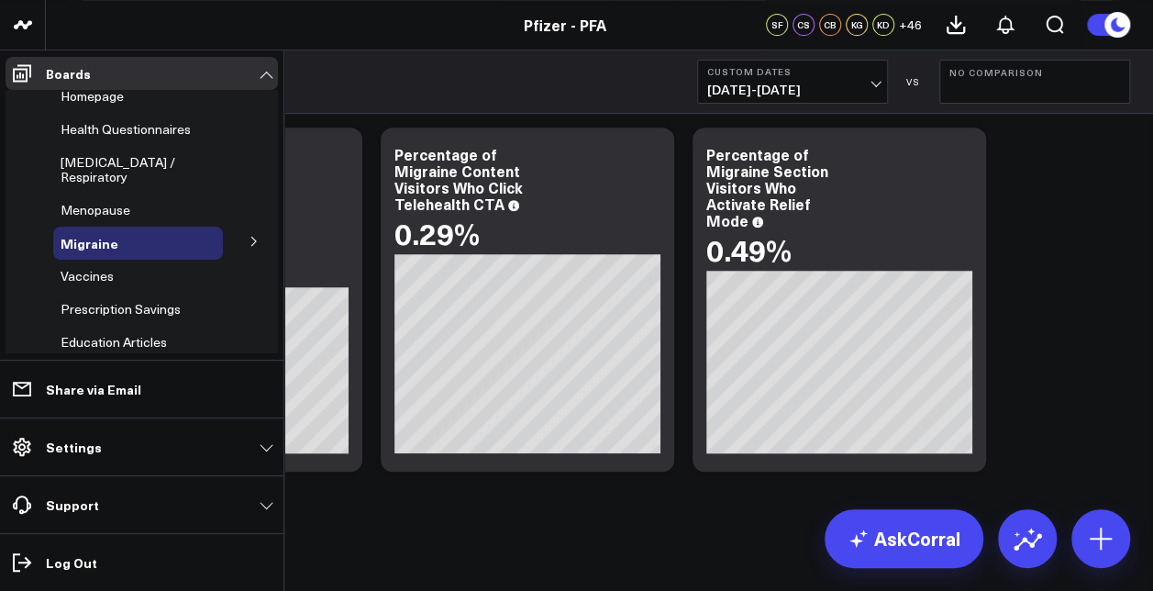
click at [249, 247] on icon at bounding box center [254, 241] width 11 height 11
click at [85, 284] on span "mTOQ" at bounding box center [91, 275] width 39 height 17
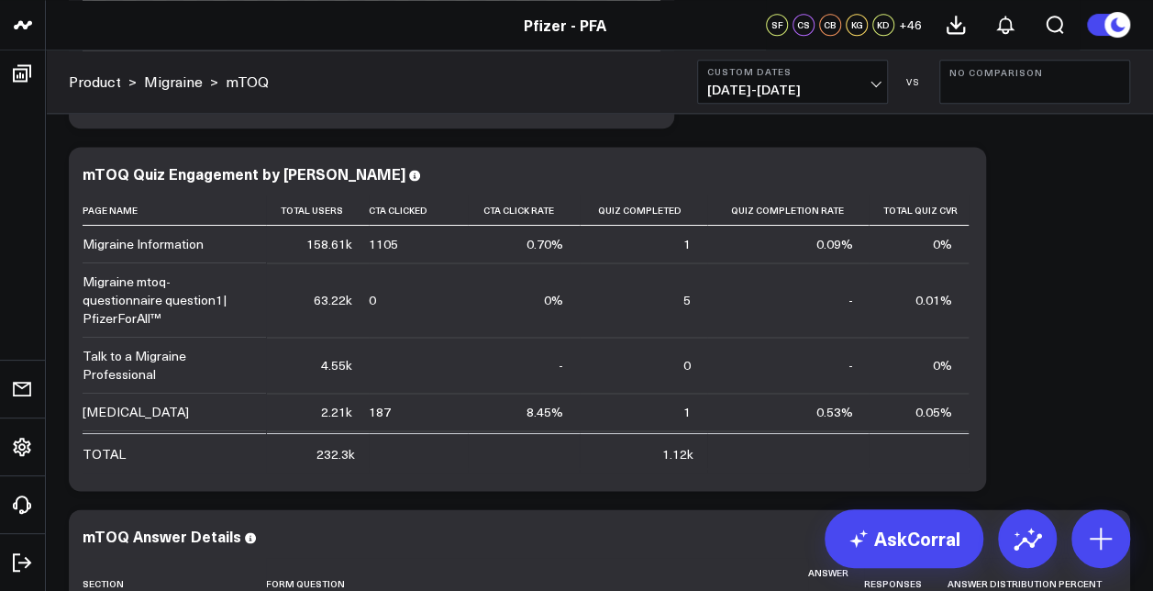
scroll to position [692, 0]
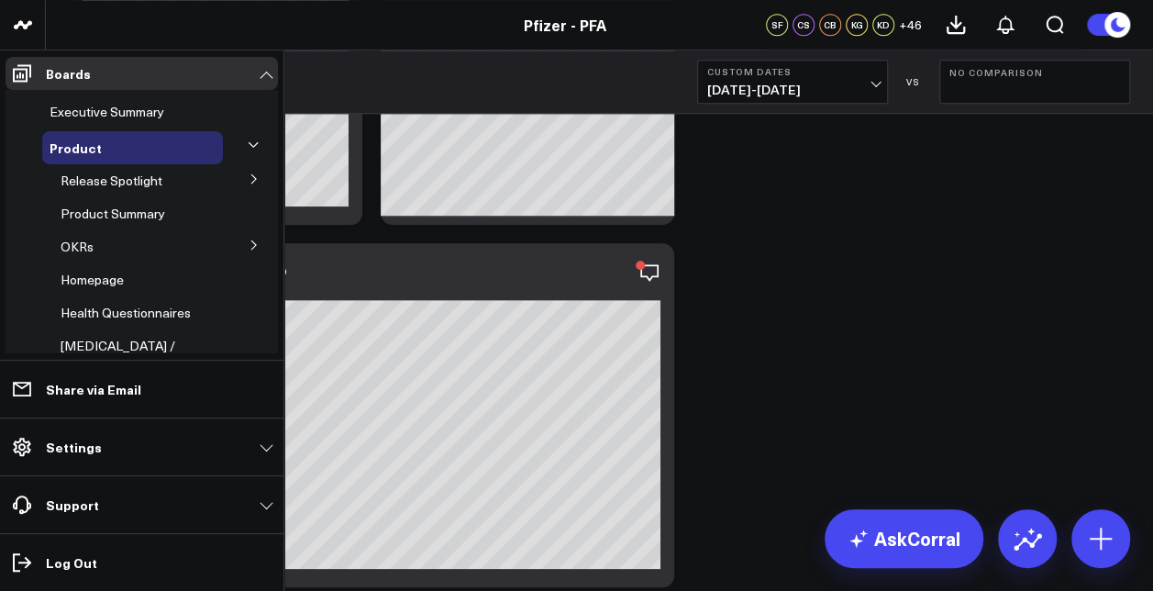
click at [248, 142] on icon at bounding box center [253, 144] width 11 height 11
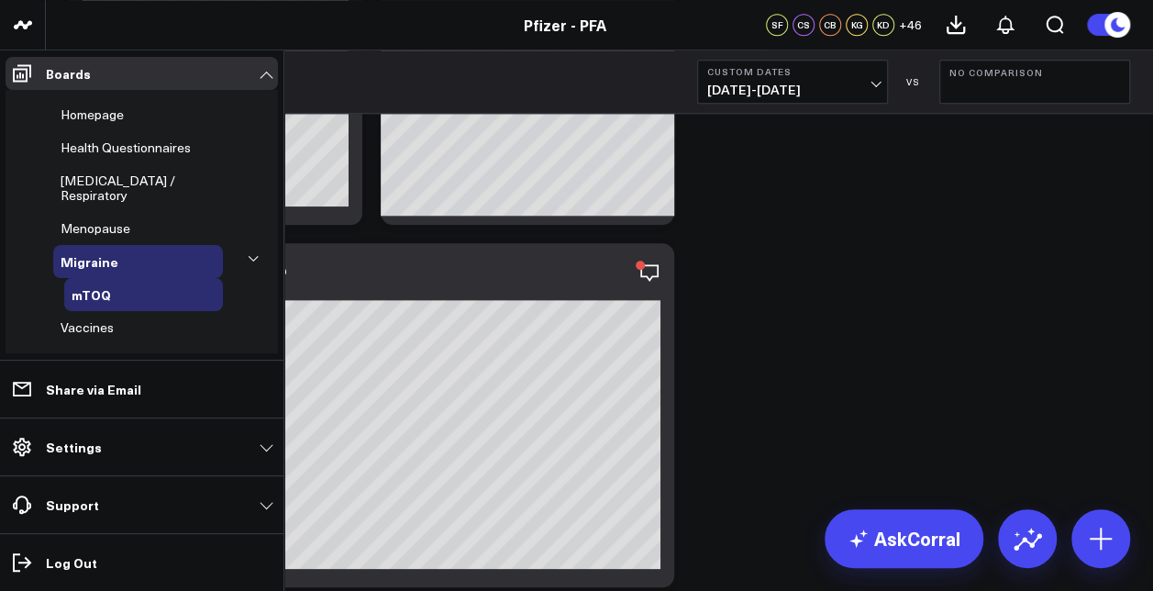
scroll to position [183, 0]
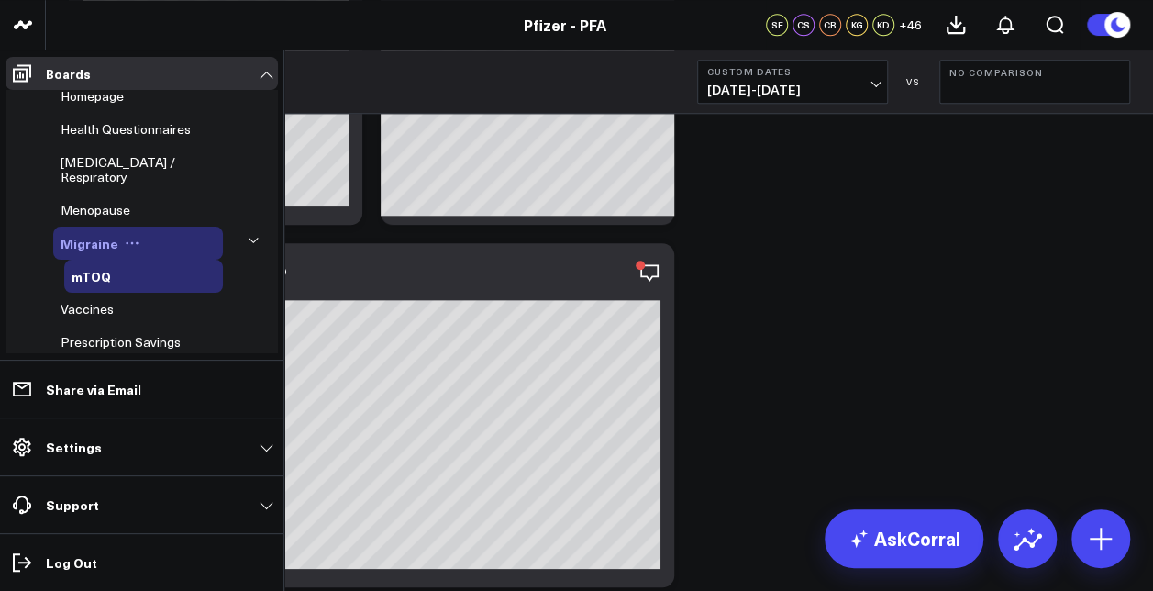
click at [84, 252] on span "Migraine" at bounding box center [90, 243] width 58 height 18
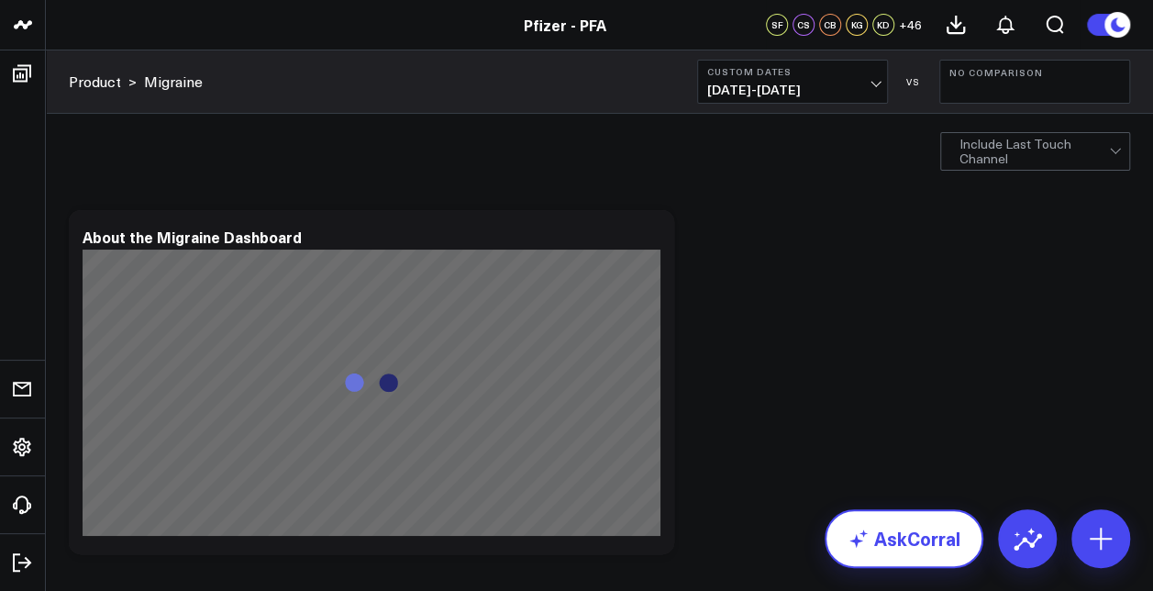
click at [898, 534] on link "AskCorral" at bounding box center [904, 538] width 159 height 59
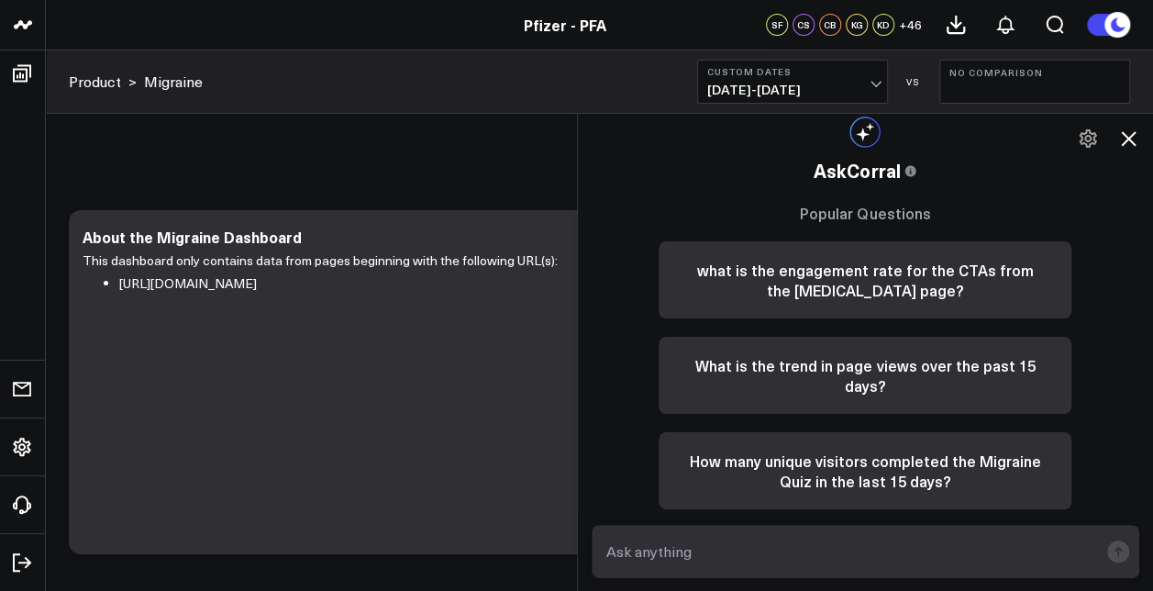
click at [737, 565] on textarea at bounding box center [850, 551] width 497 height 33
type textarea "number of migraine page views per visit"
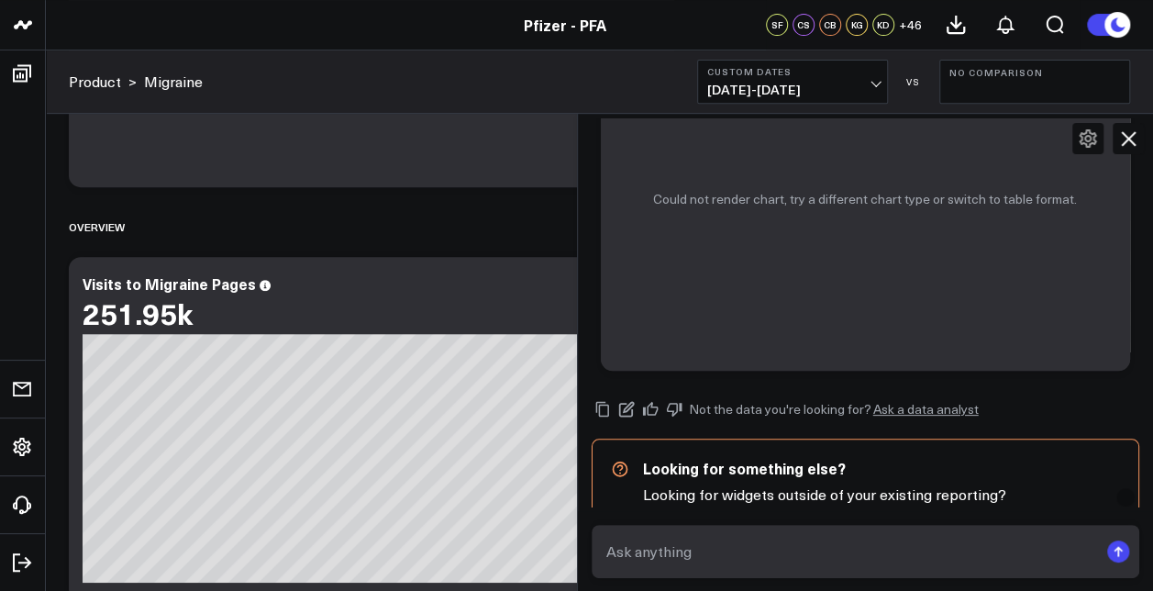
scroll to position [1042, 0]
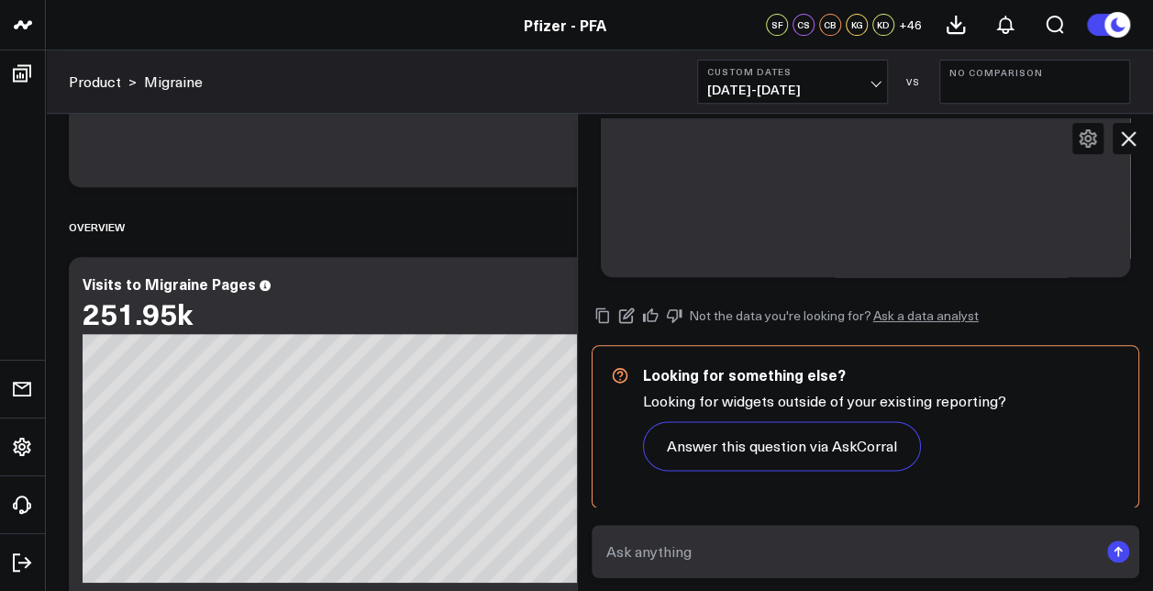
click at [1128, 131] on icon at bounding box center [1128, 138] width 22 height 22
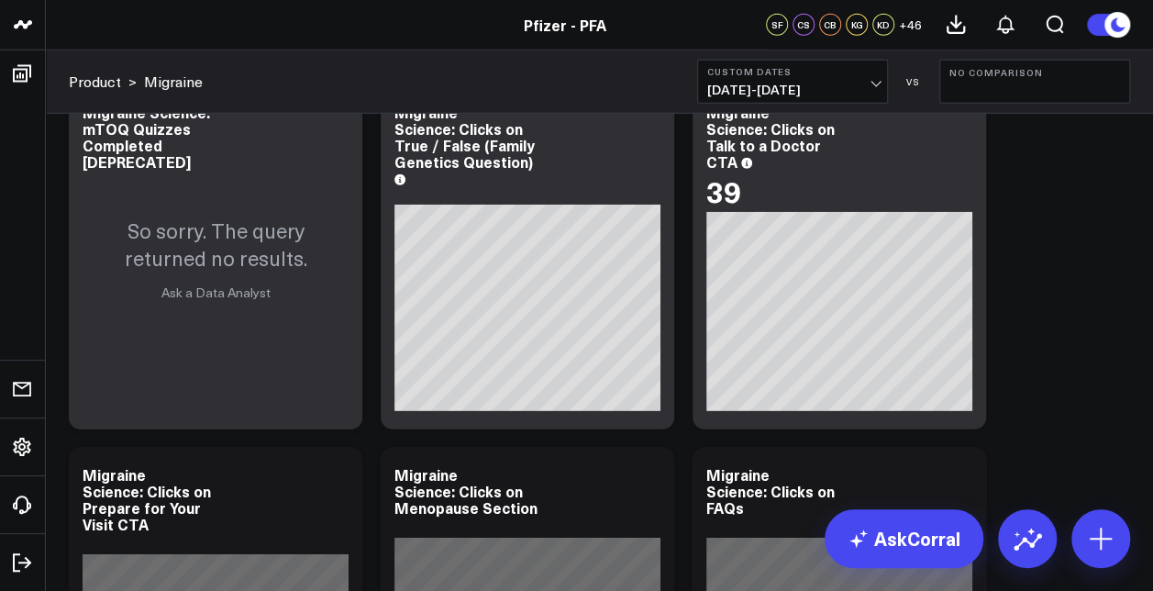
scroll to position [6054, 0]
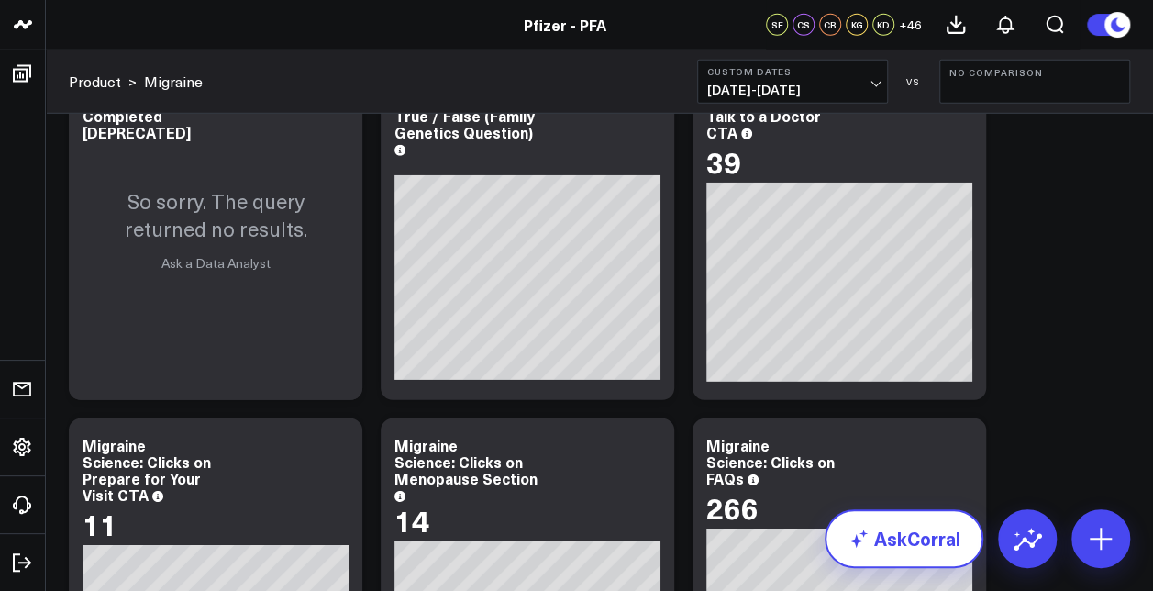
click at [872, 552] on link "AskCorral" at bounding box center [904, 538] width 159 height 59
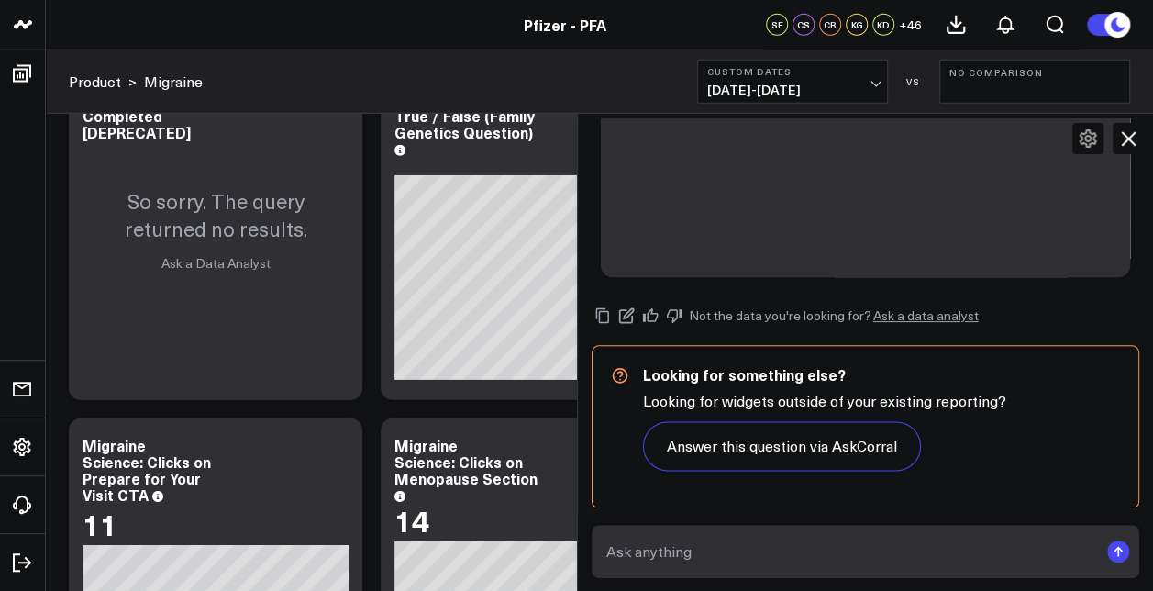
click at [836, 544] on textarea at bounding box center [850, 551] width 497 height 33
type textarea "what were the total page views to migraine?"
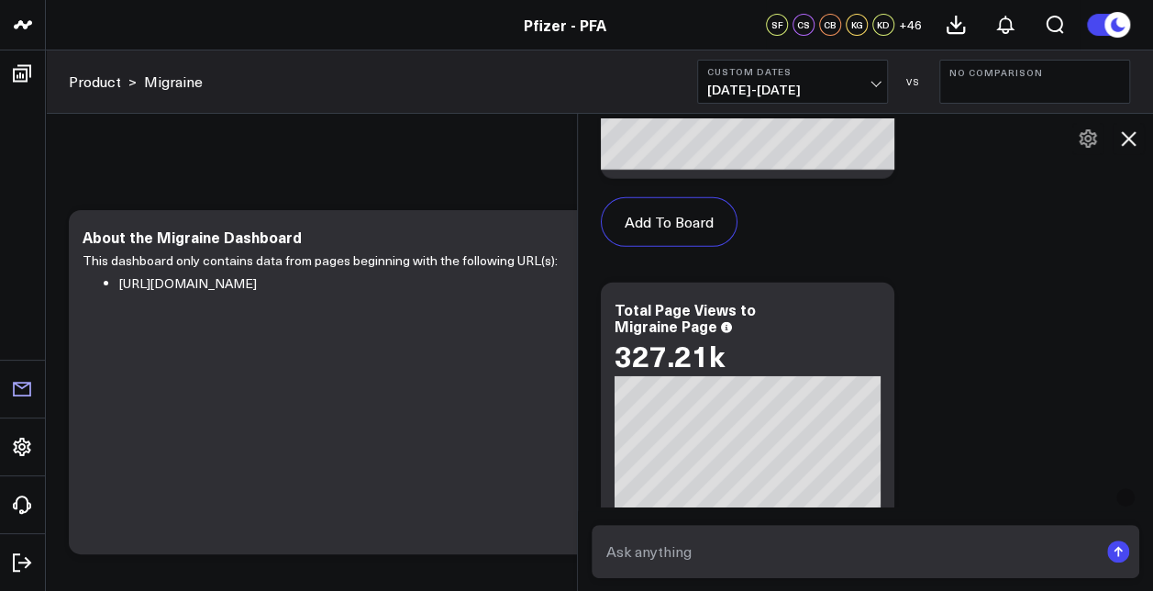
scroll to position [275, 0]
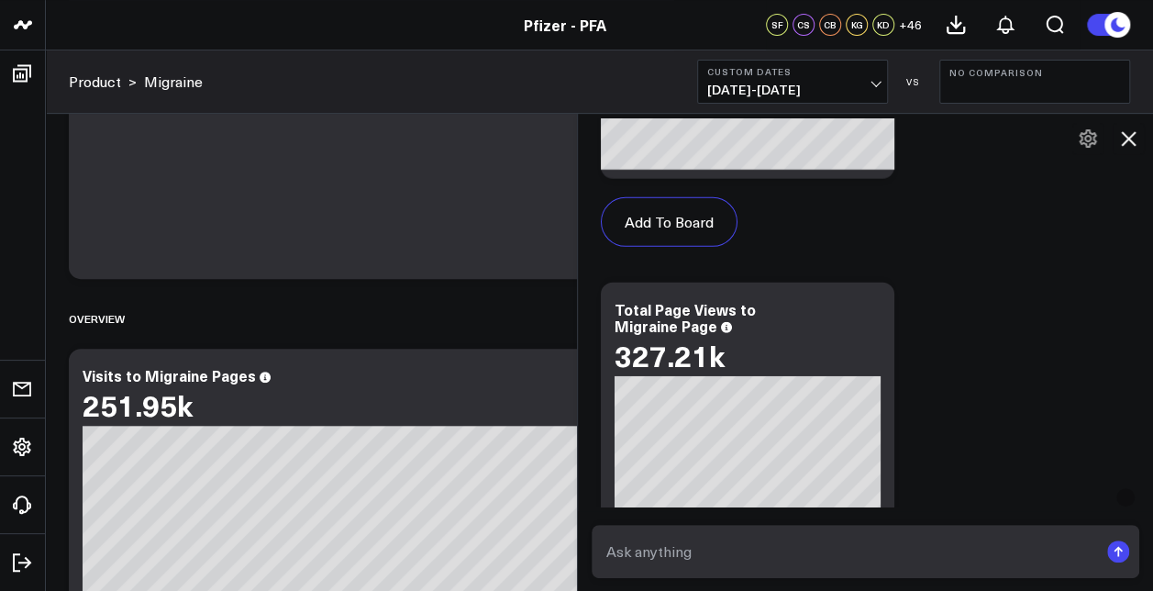
click at [1124, 132] on icon at bounding box center [1128, 138] width 22 height 22
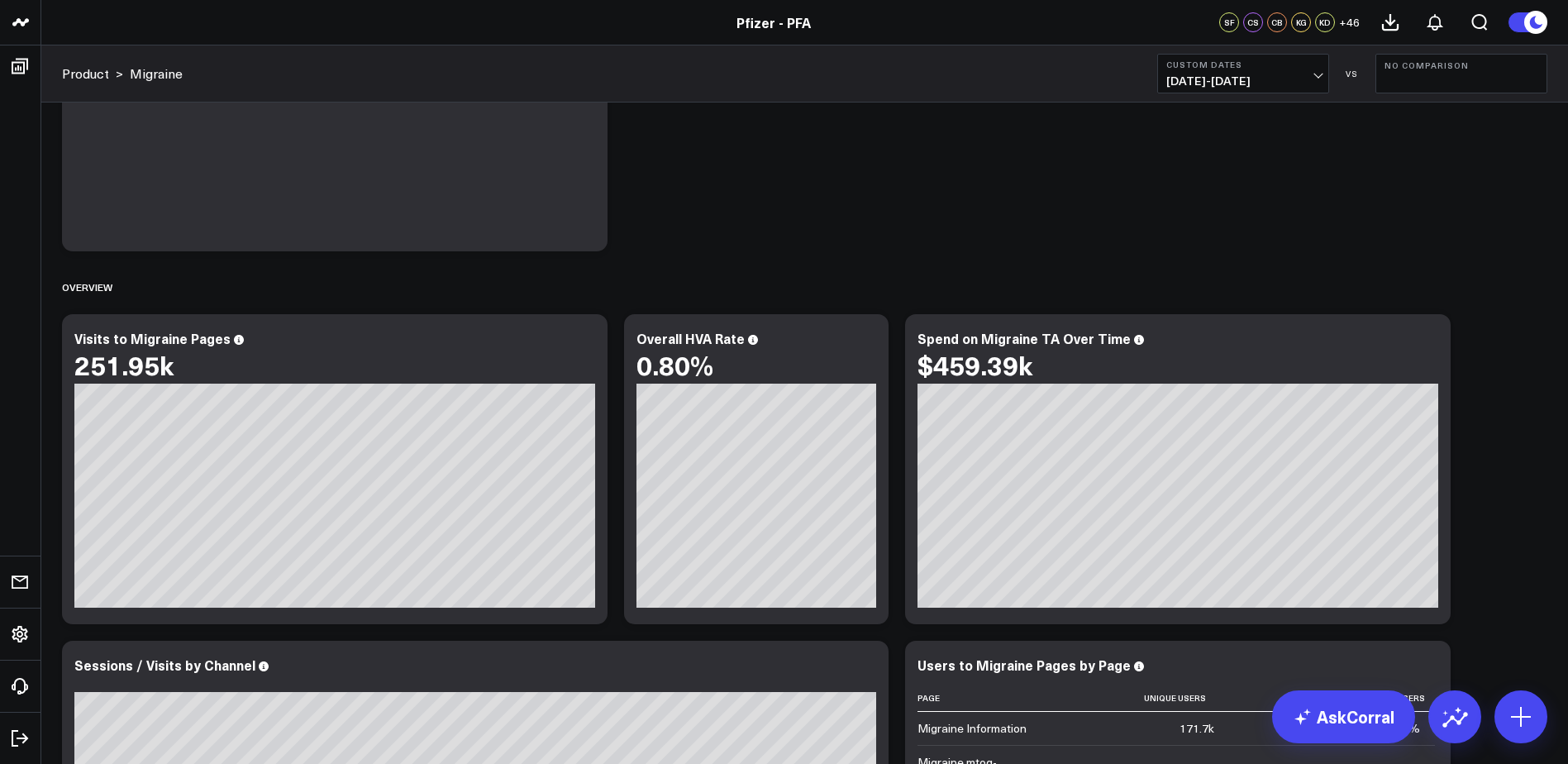
scroll to position [2210, 0]
